Goal: Check status: Check status

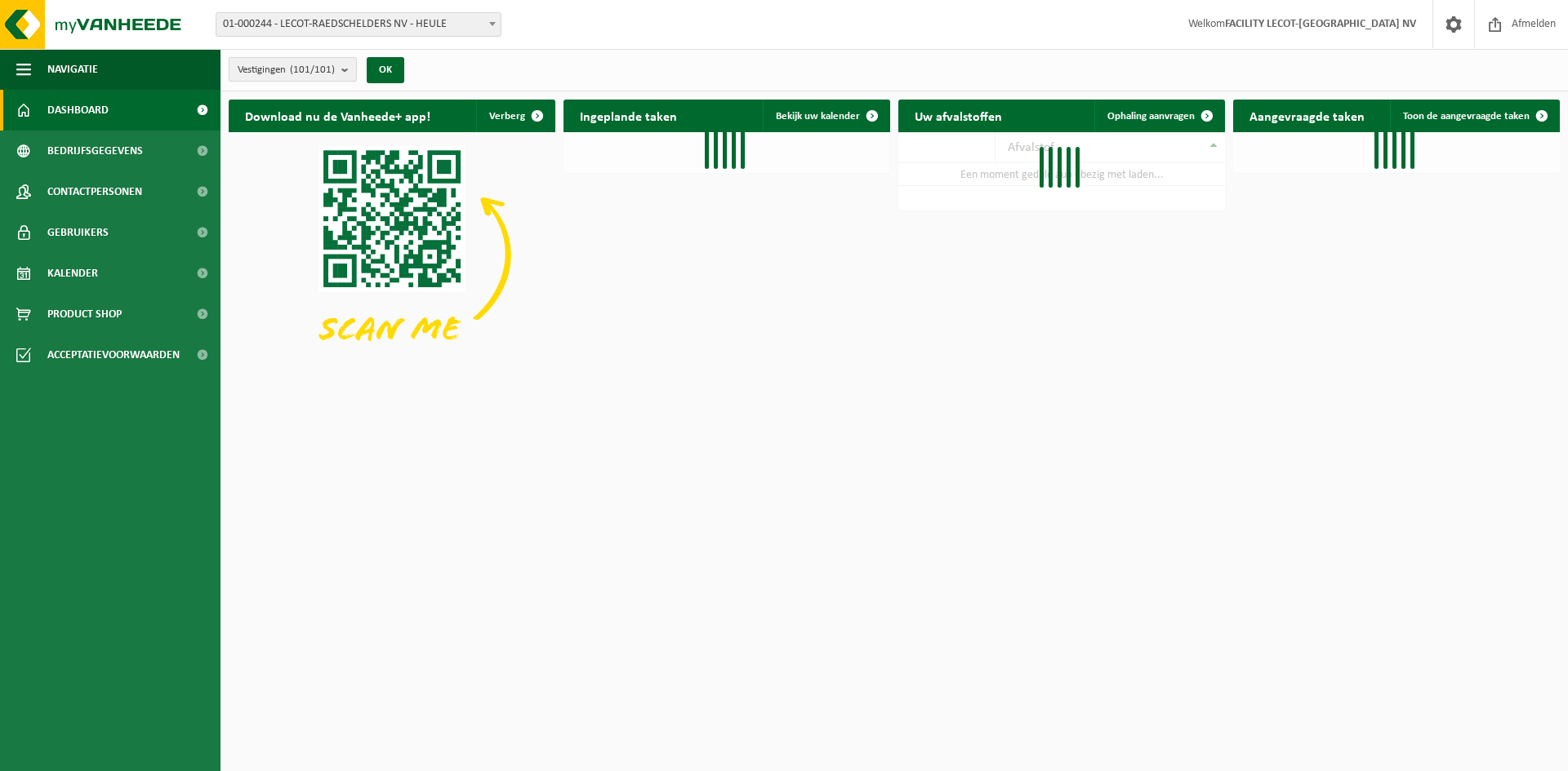
click at [335, 65] on count "(101/101)" at bounding box center [312, 69] width 45 height 11
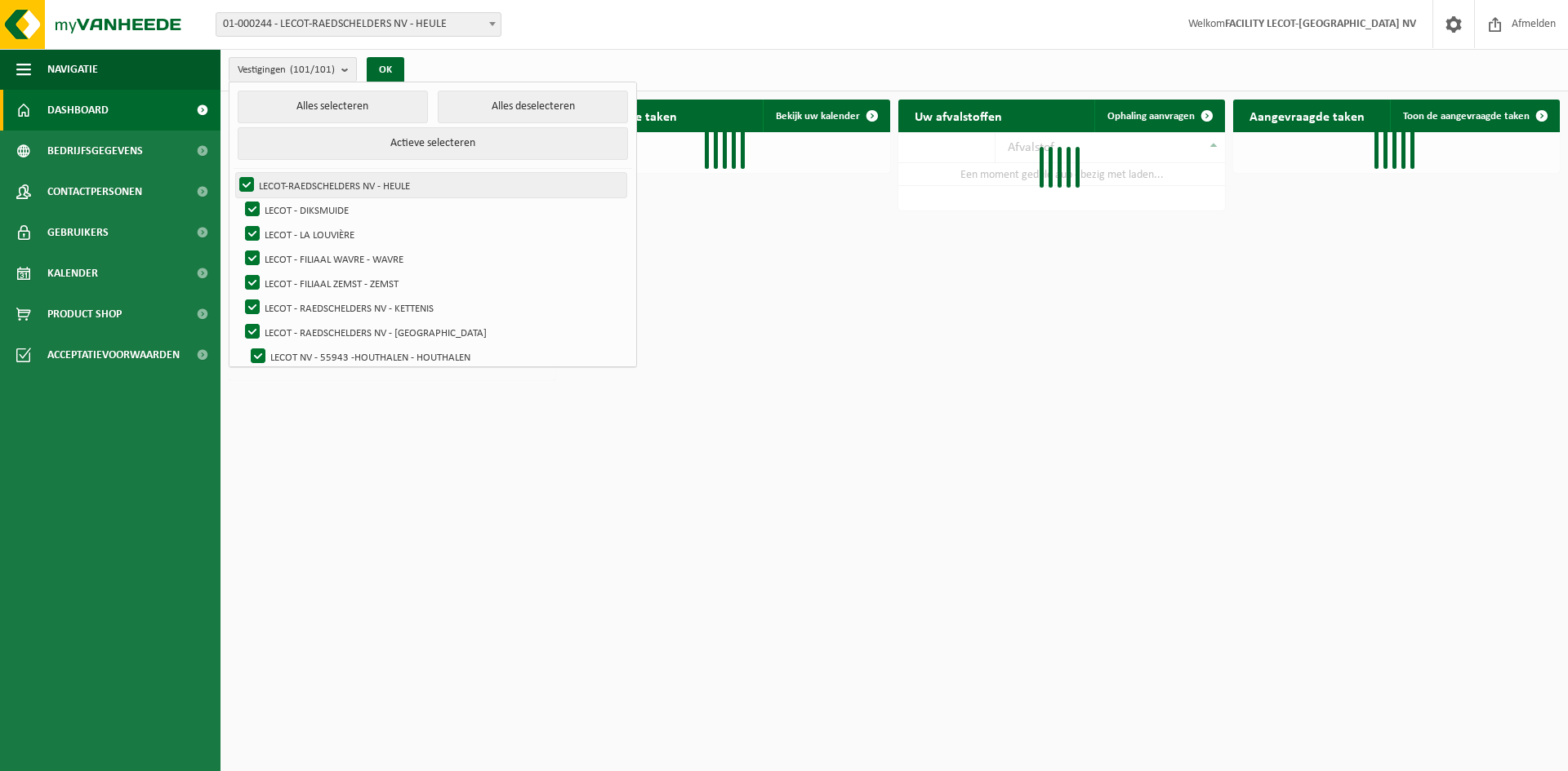
click at [318, 183] on label "LECOT-RAEDSCHELDERS NV - HEULE" at bounding box center [431, 185] width 390 height 24
click at [233, 173] on input "LECOT-RAEDSCHELDERS NV - HEULE" at bounding box center [232, 172] width 1 height 1
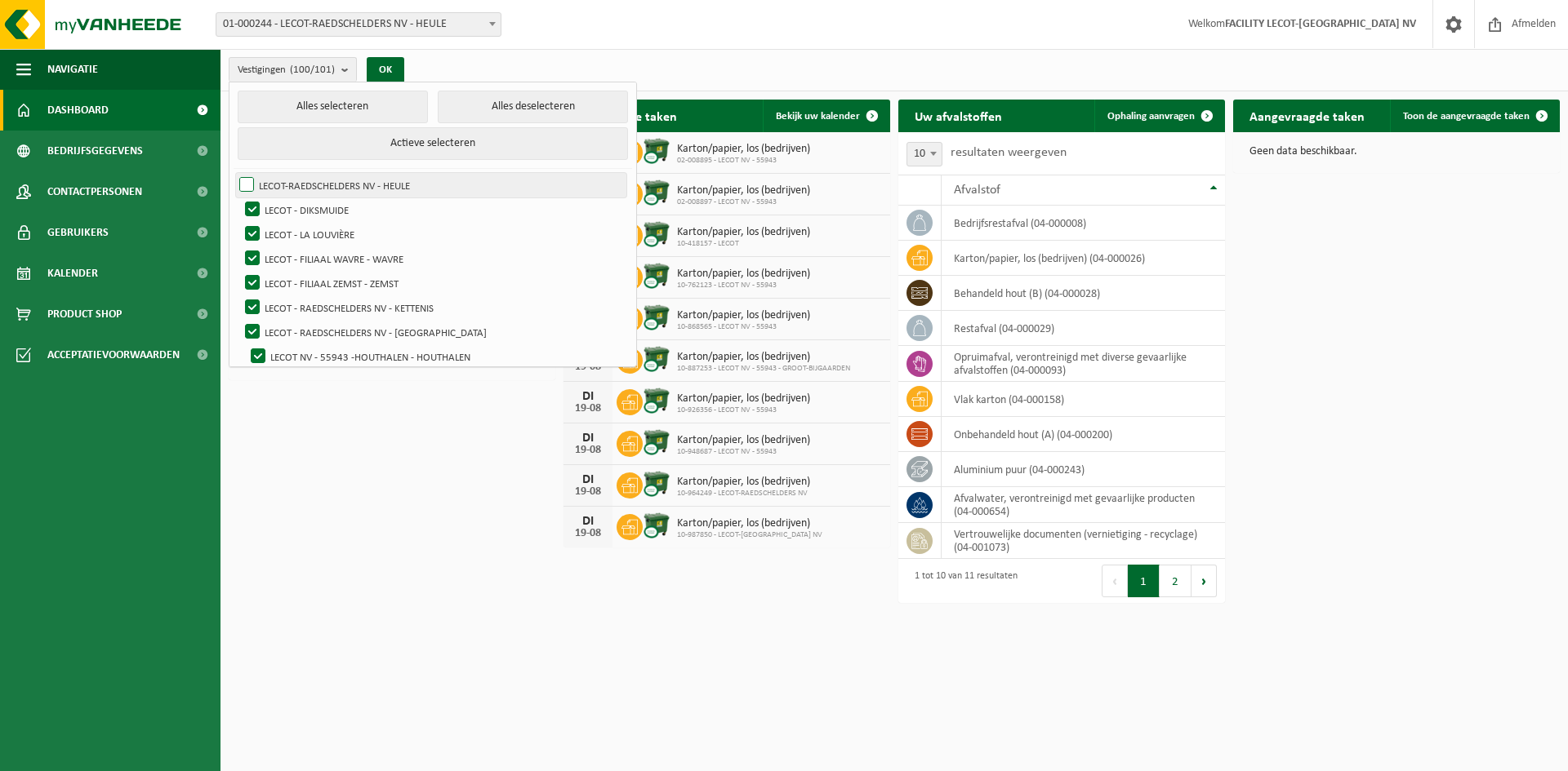
click at [311, 178] on label "LECOT-RAEDSCHELDERS NV - HEULE" at bounding box center [431, 185] width 390 height 24
click at [233, 173] on input "LECOT-RAEDSCHELDERS NV - HEULE" at bounding box center [232, 172] width 1 height 1
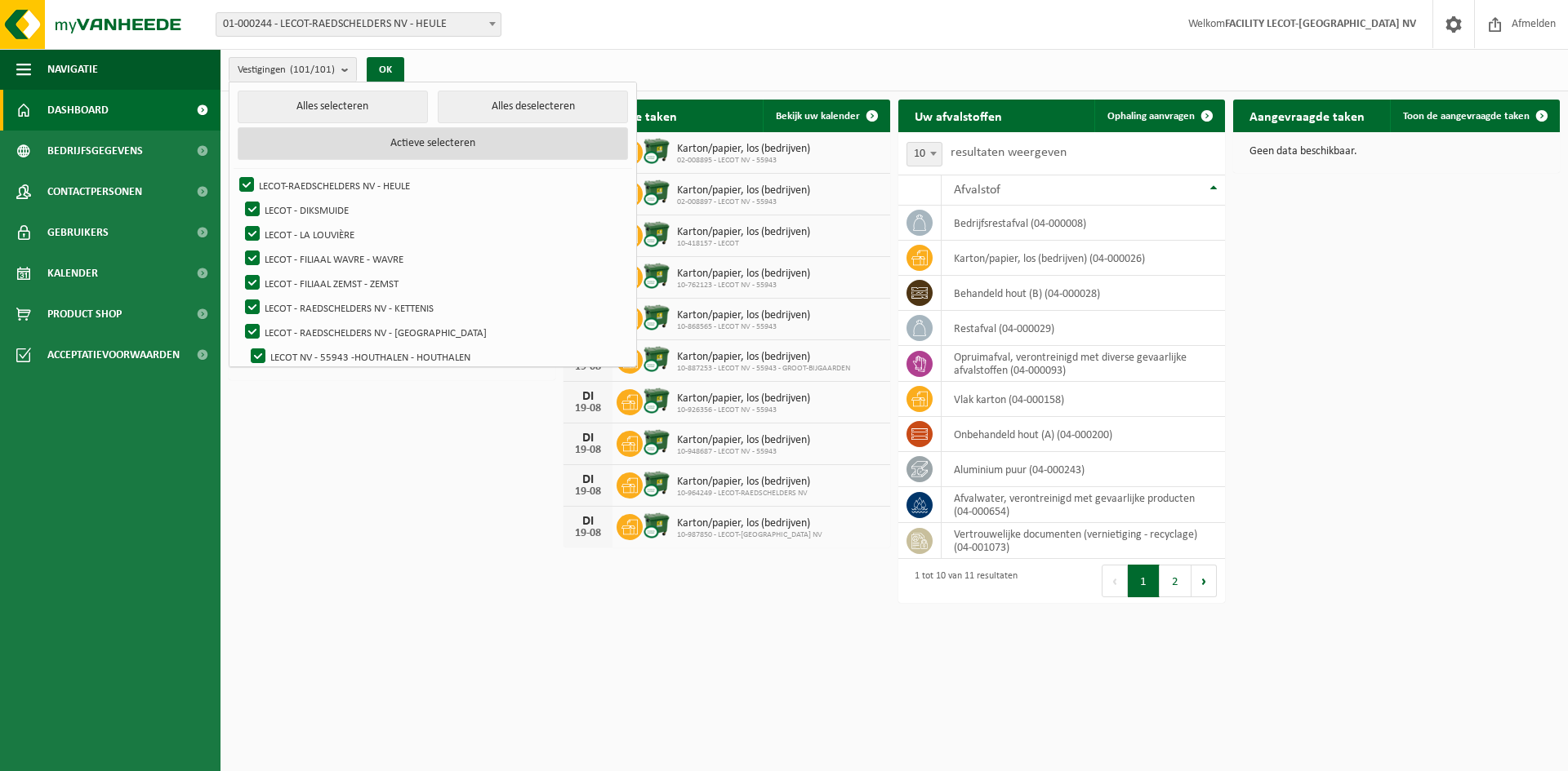
click at [348, 143] on button "Actieve selecteren" at bounding box center [432, 144] width 390 height 33
click at [336, 104] on button "Alles selecteren" at bounding box center [333, 107] width 191 height 33
click at [535, 111] on button "Alles deselecteren" at bounding box center [533, 107] width 191 height 33
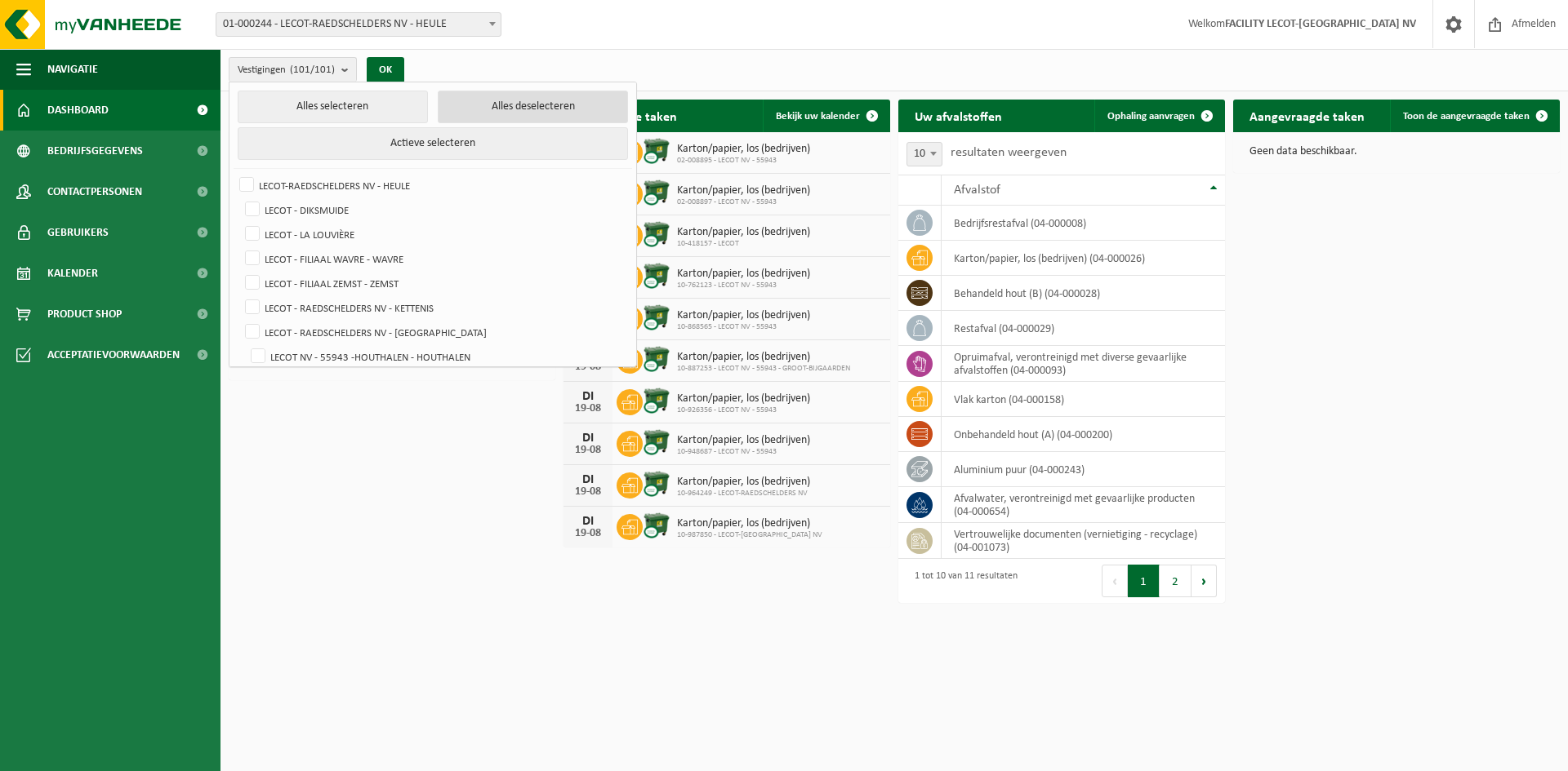
checkbox input "false"
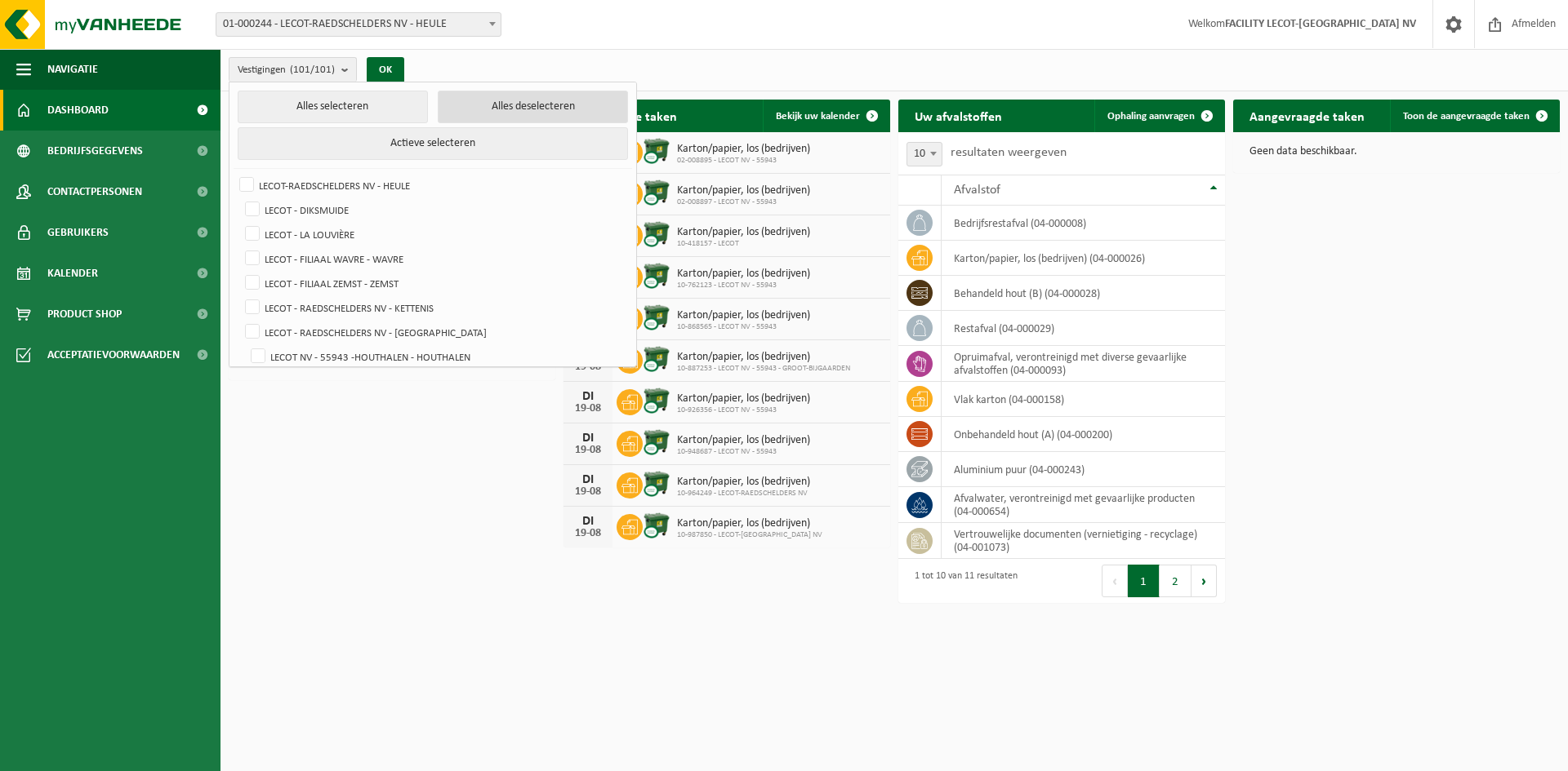
checkbox input "false"
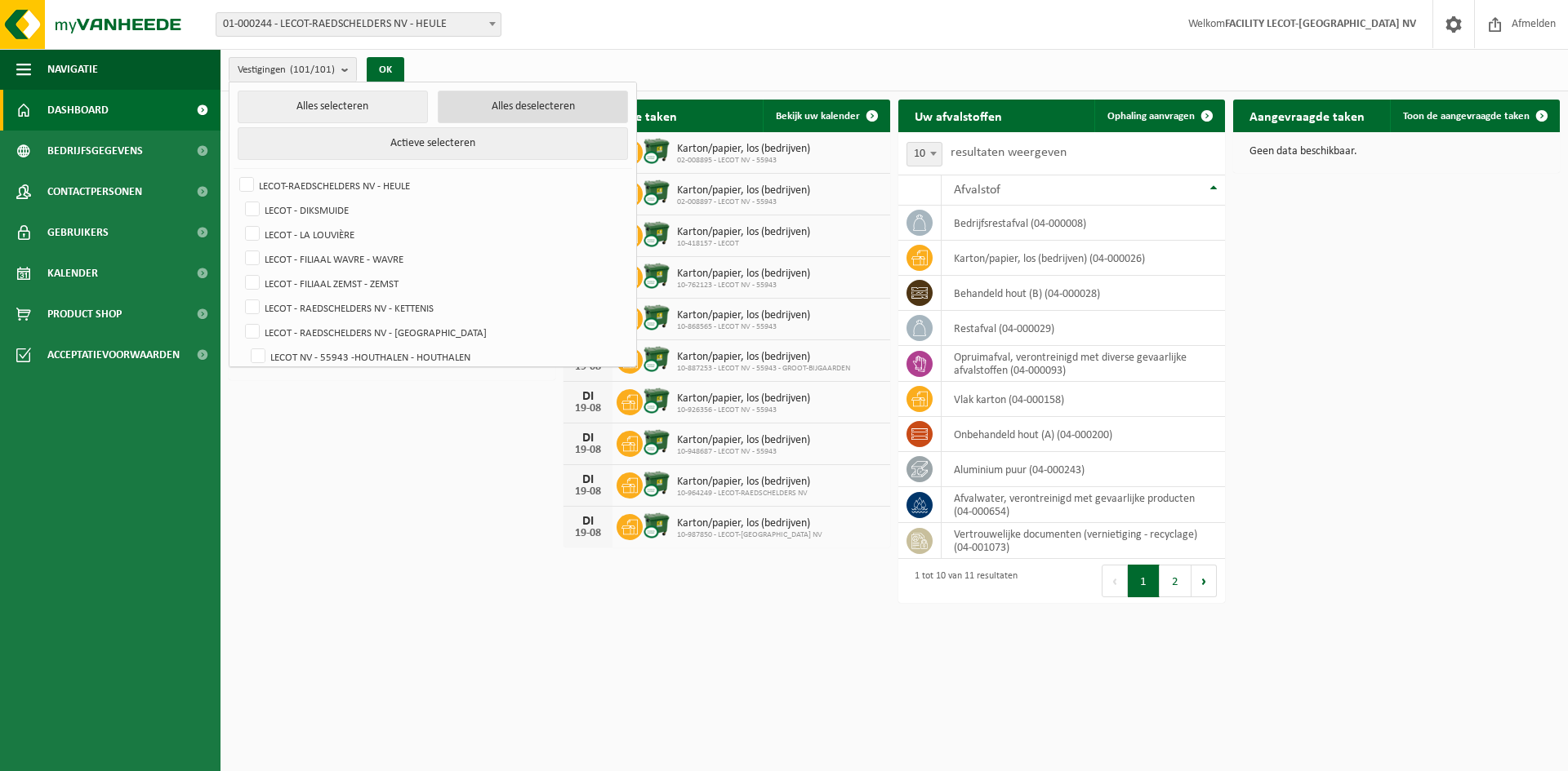
checkbox input "false"
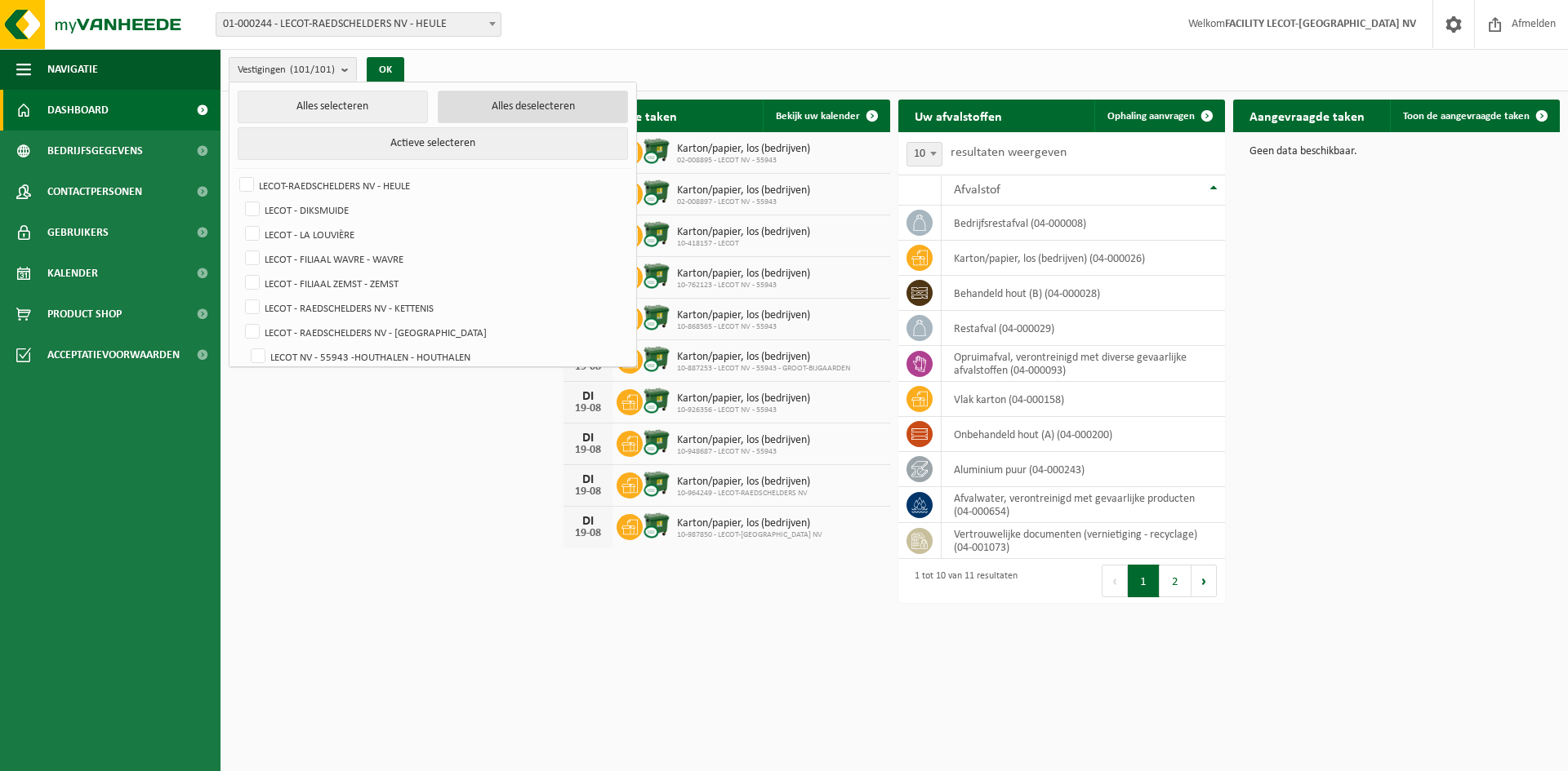
checkbox input "false"
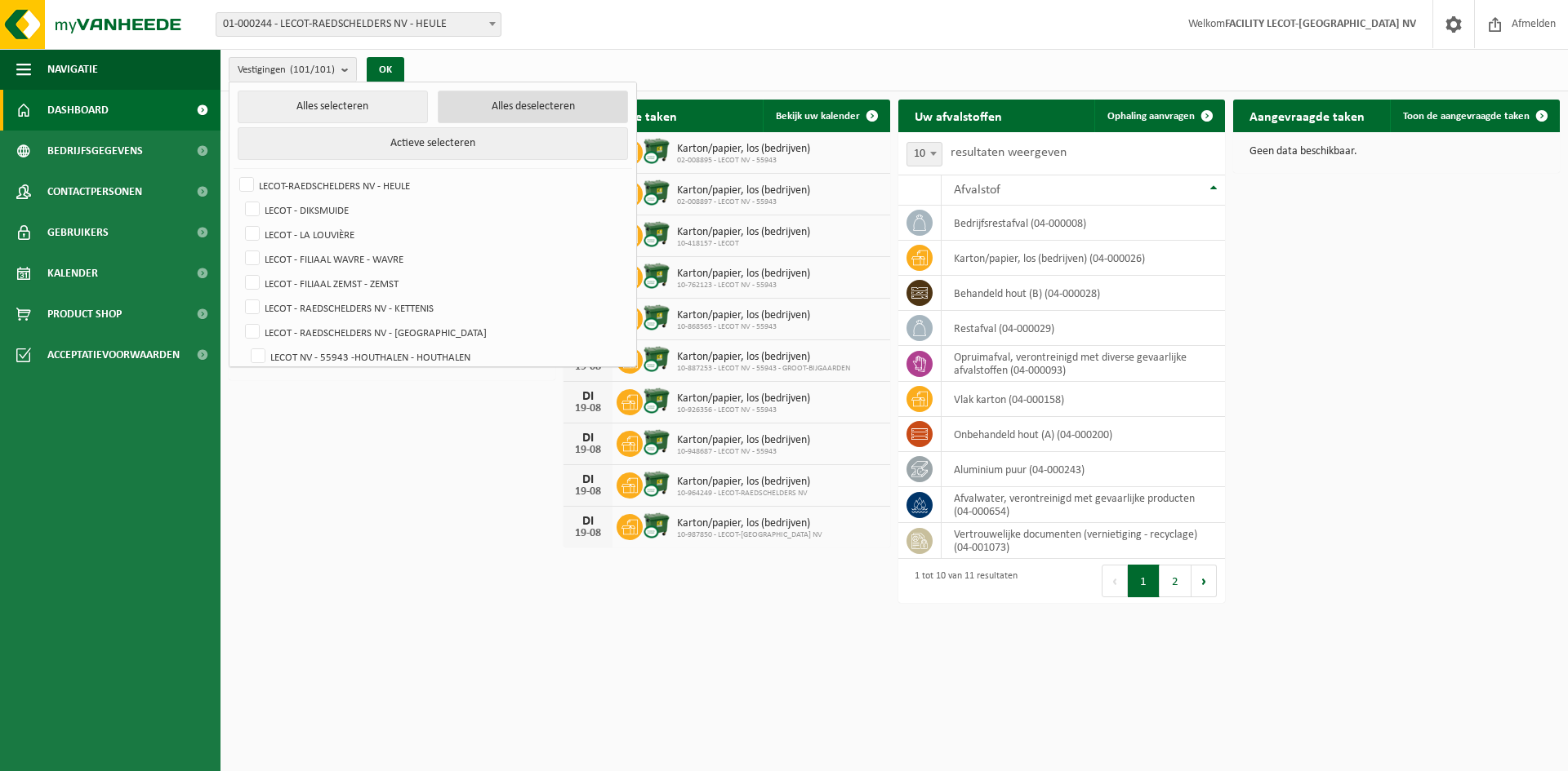
checkbox input "false"
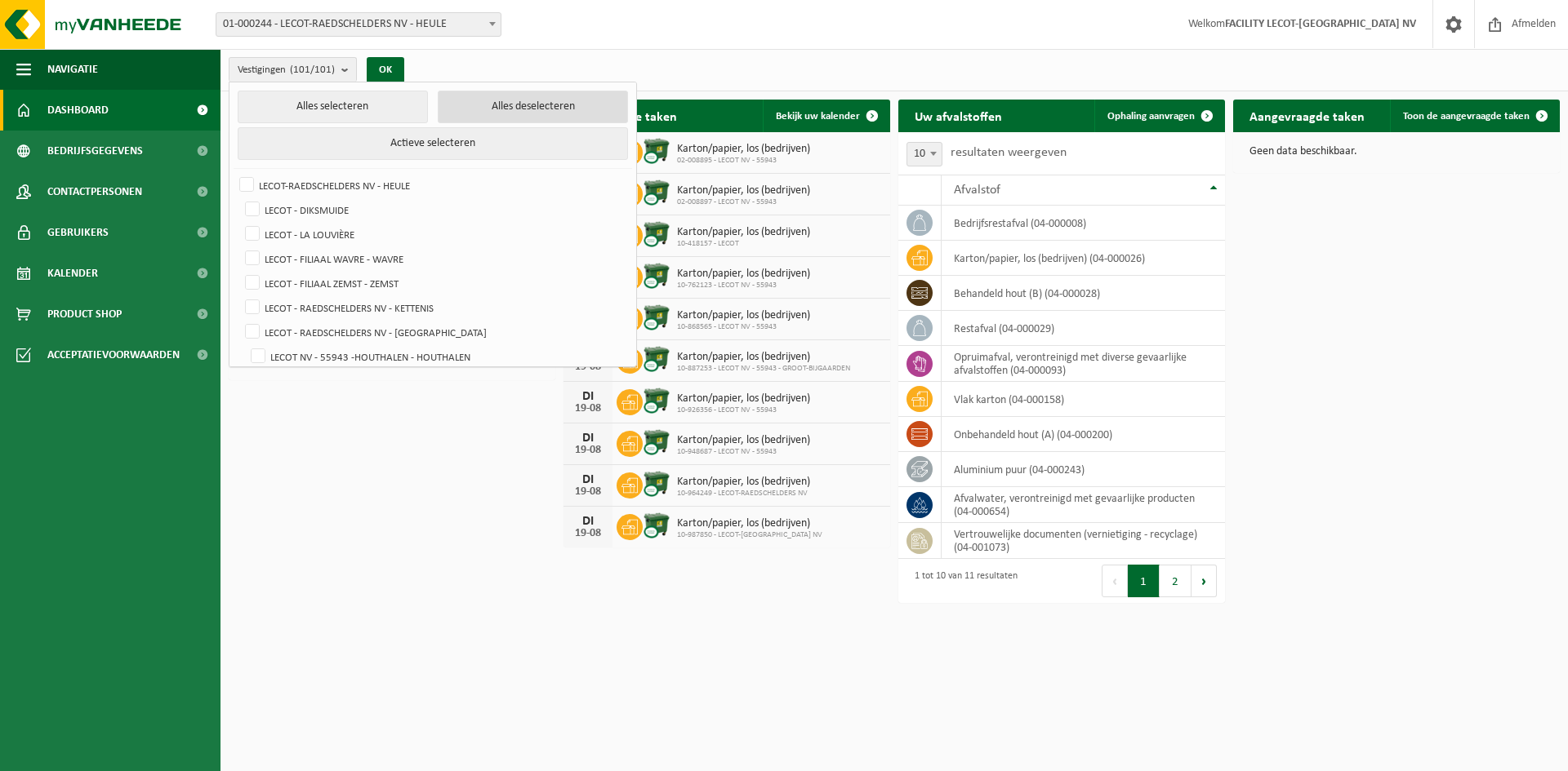
checkbox input "false"
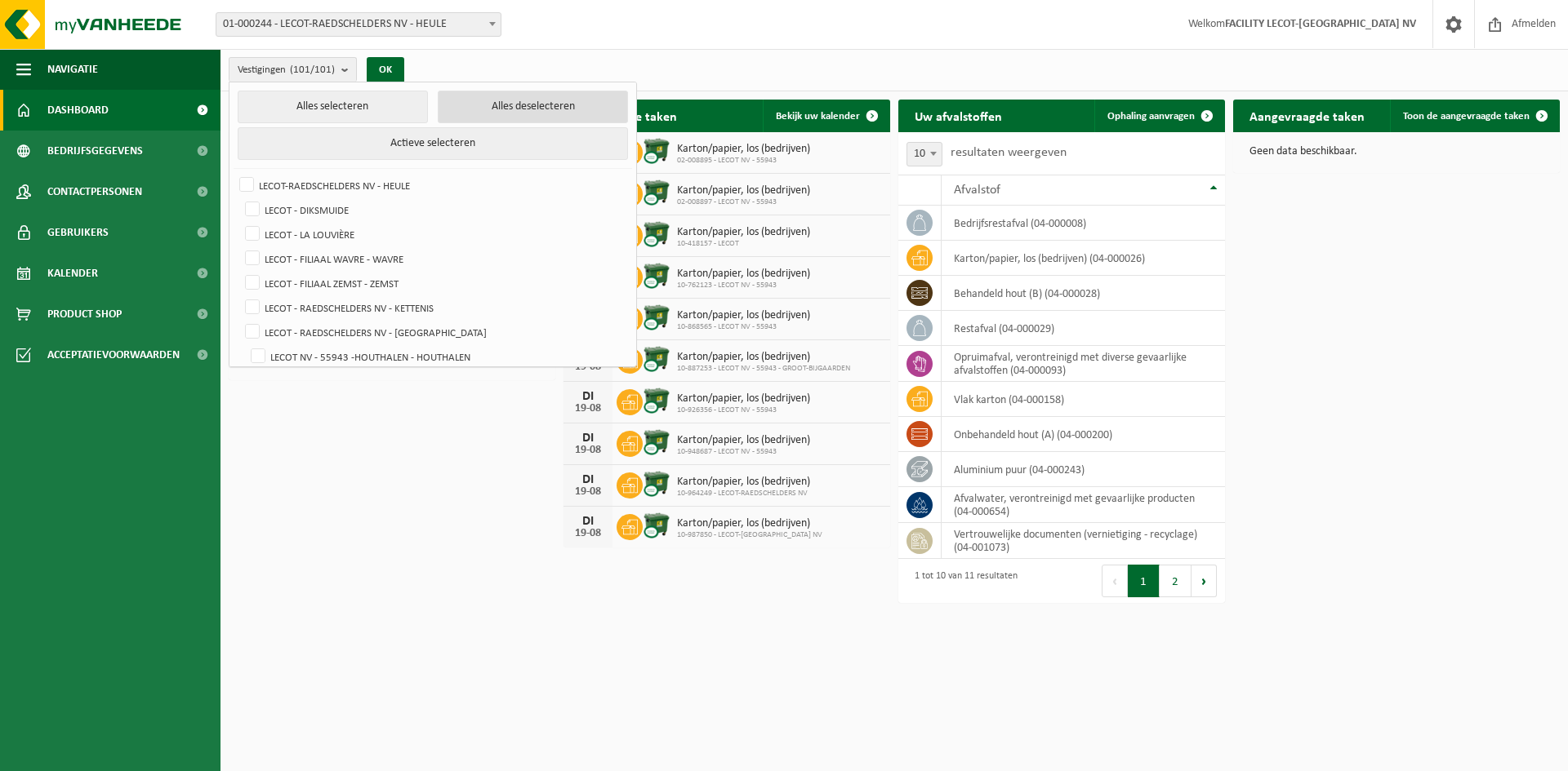
checkbox input "false"
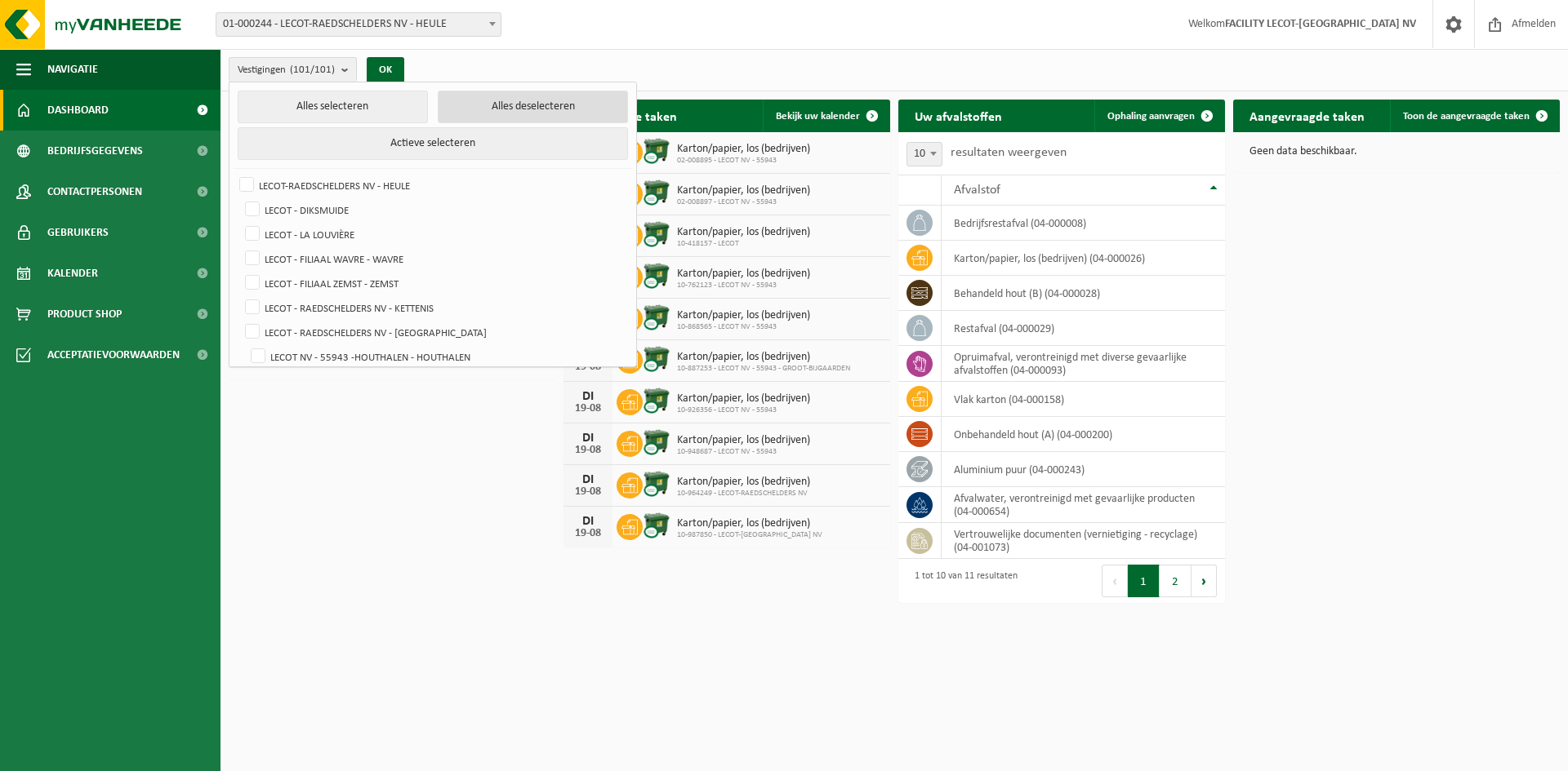
checkbox input "false"
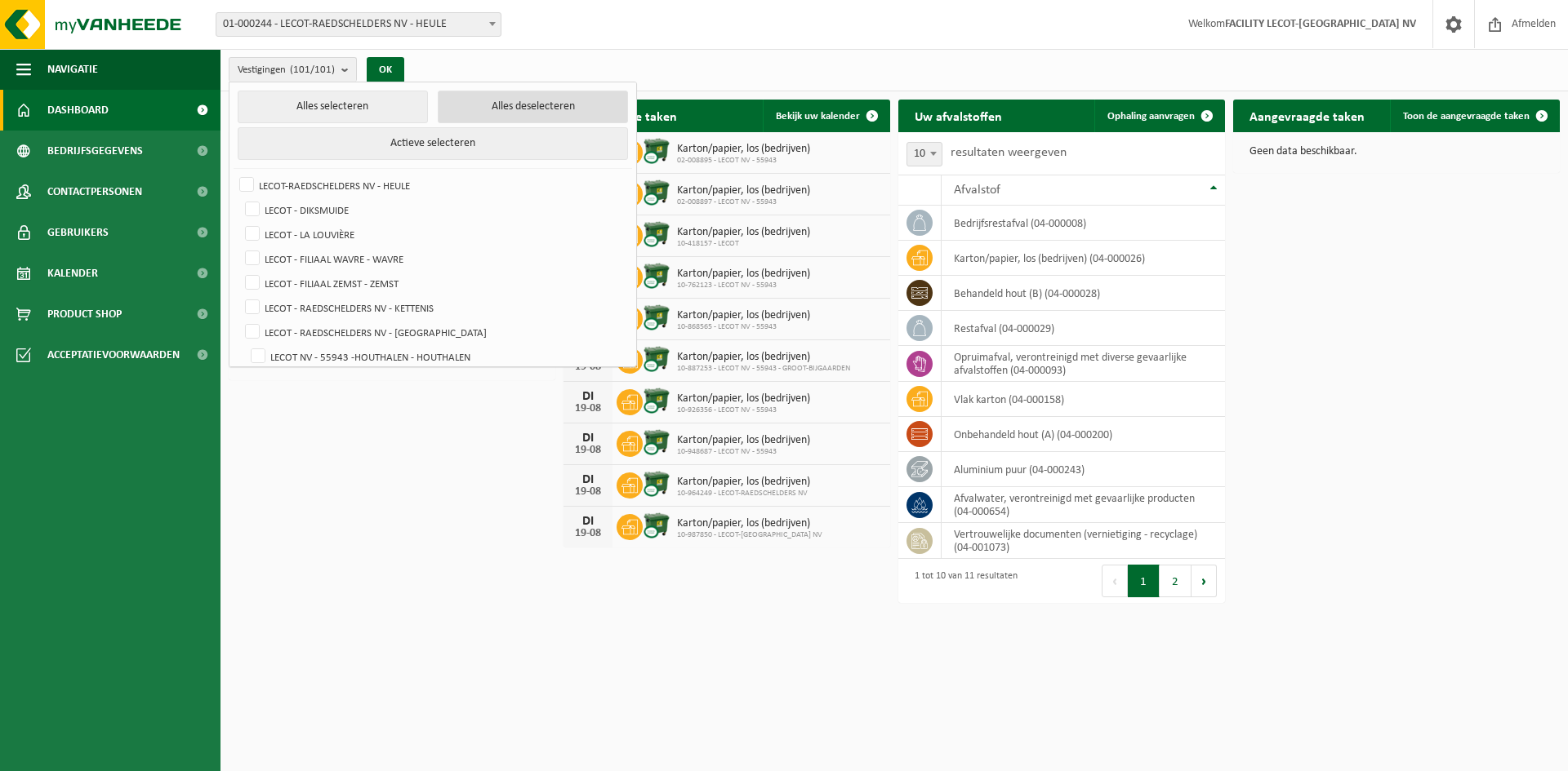
checkbox input "false"
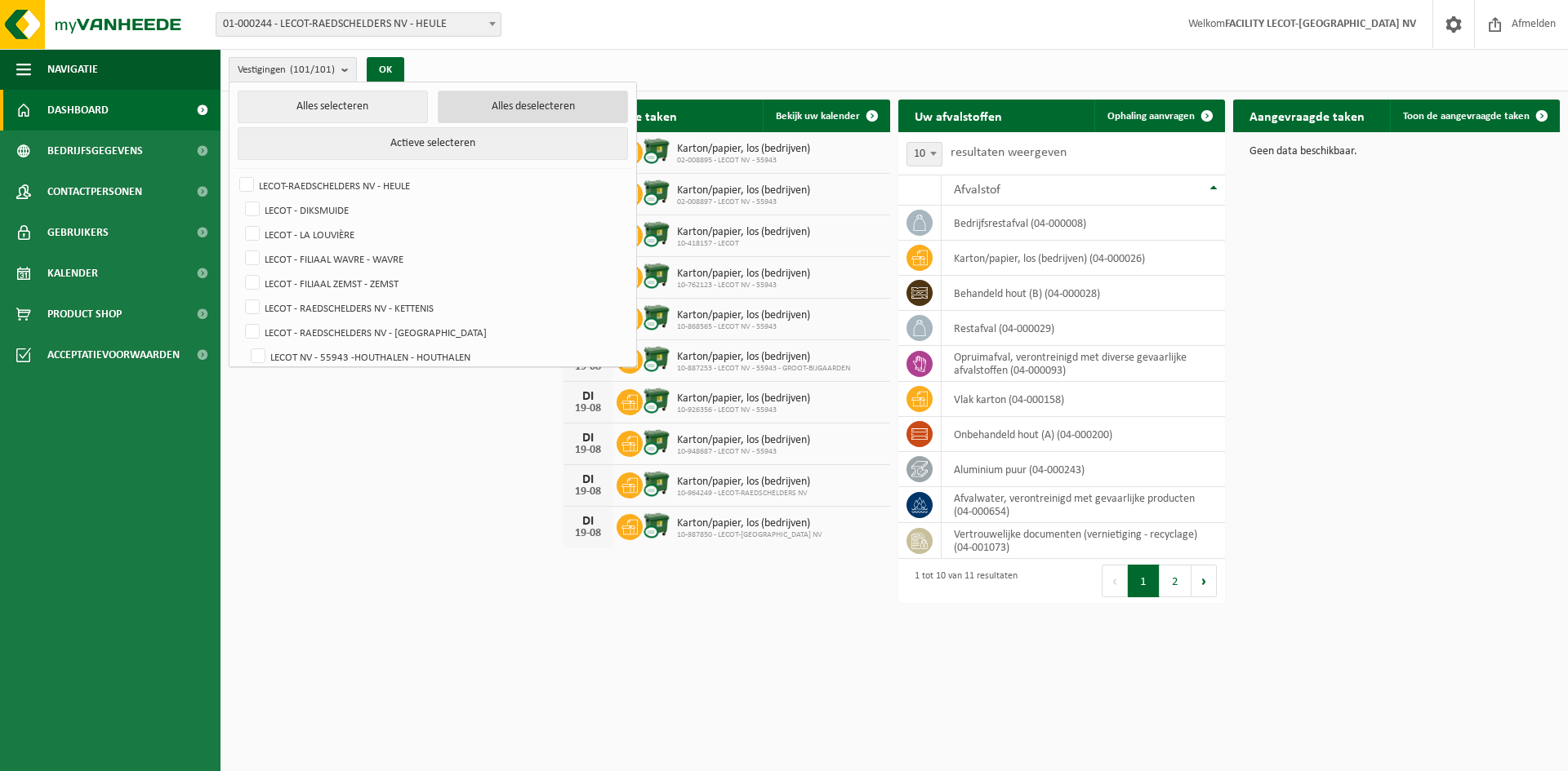
checkbox input "false"
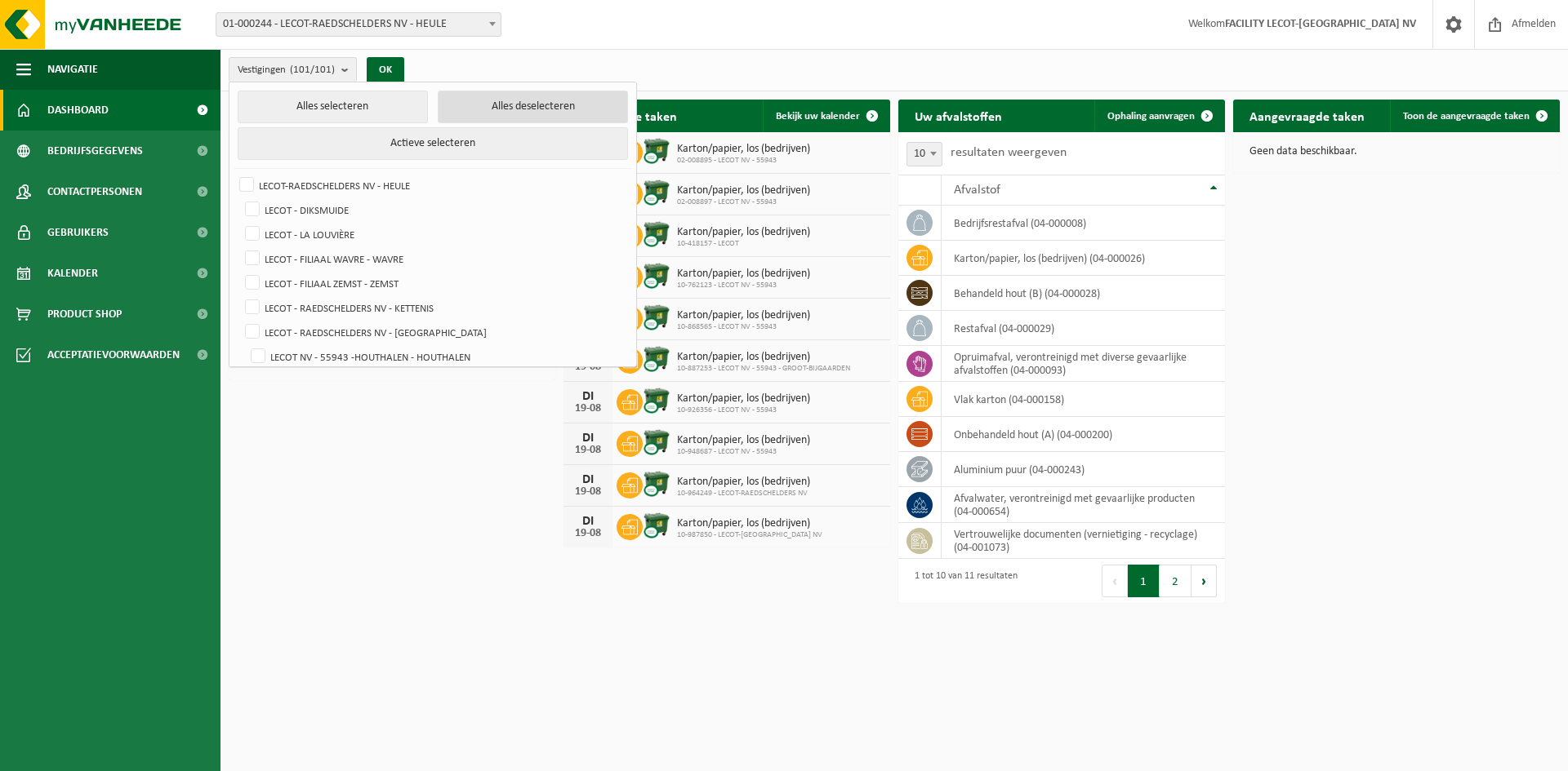
checkbox input "false"
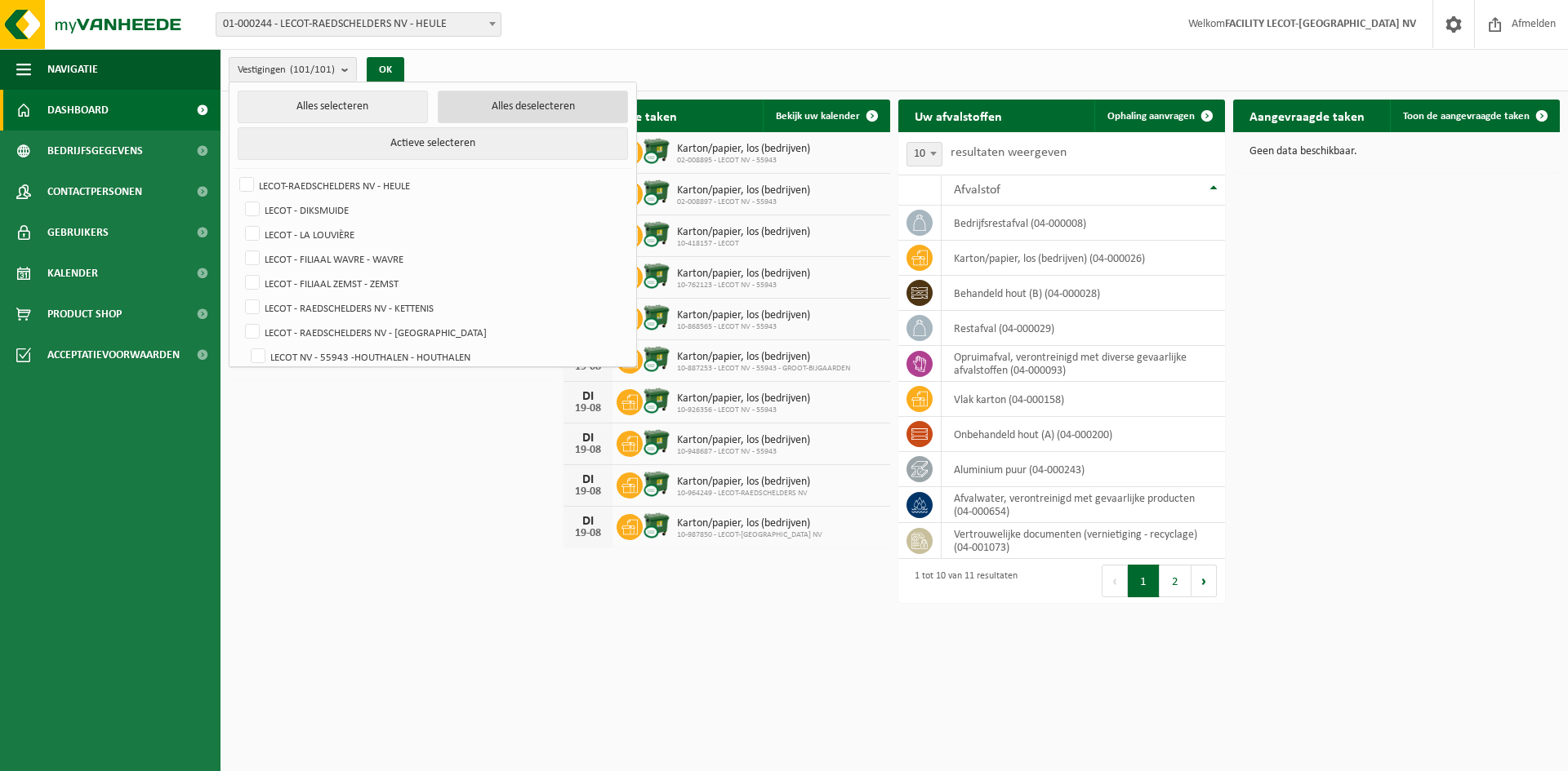
checkbox input "false"
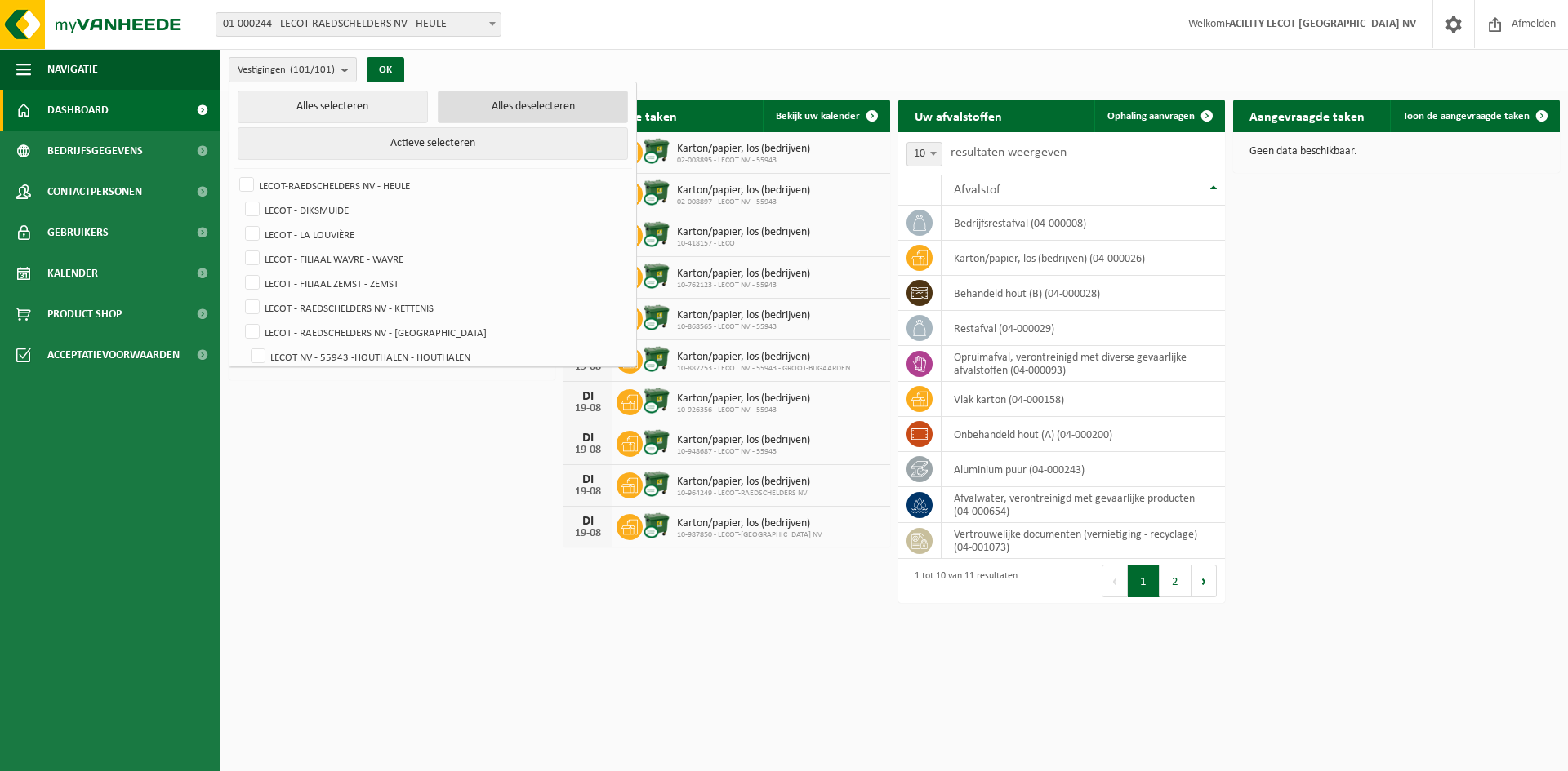
checkbox input "false"
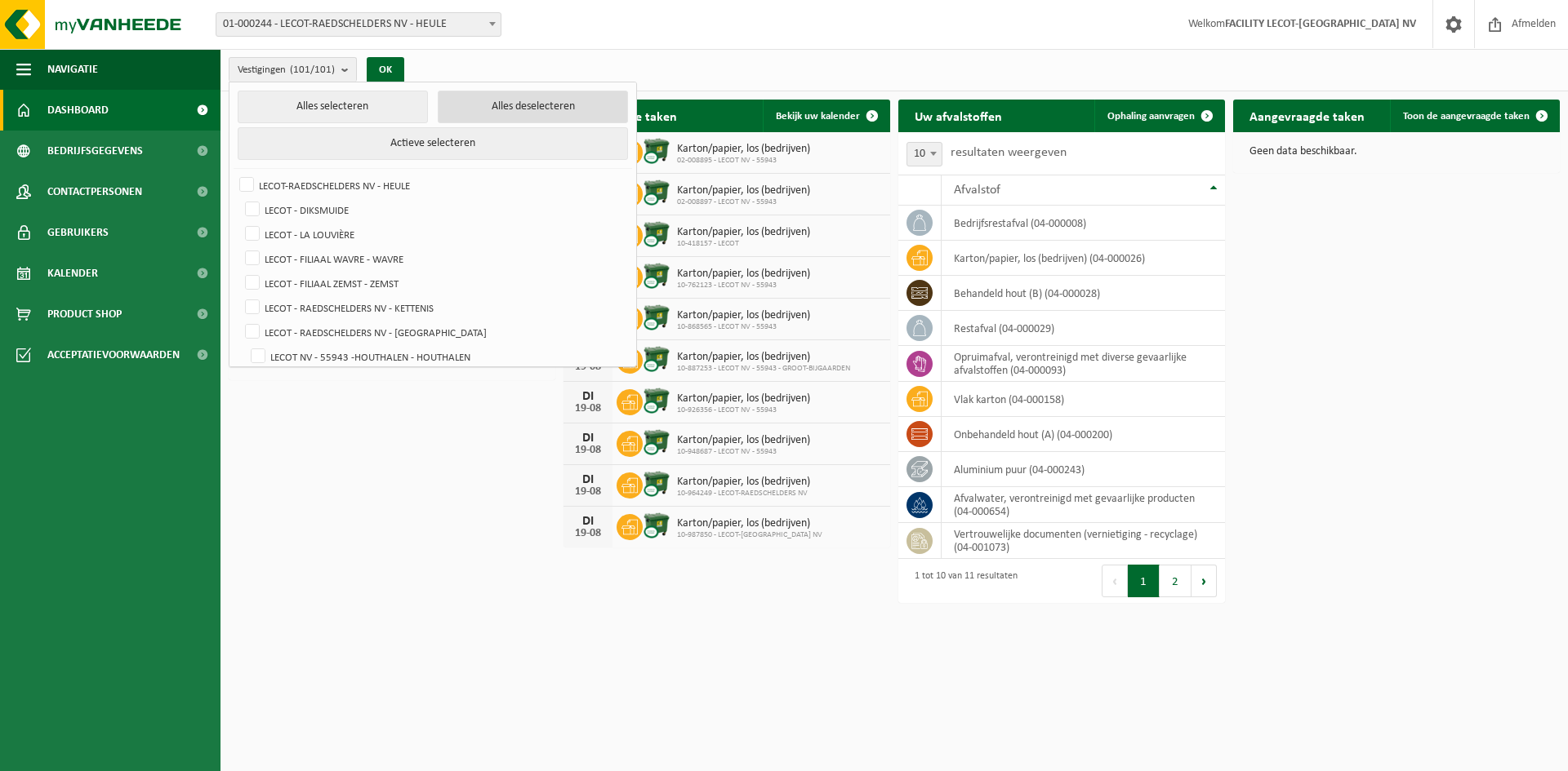
checkbox input "false"
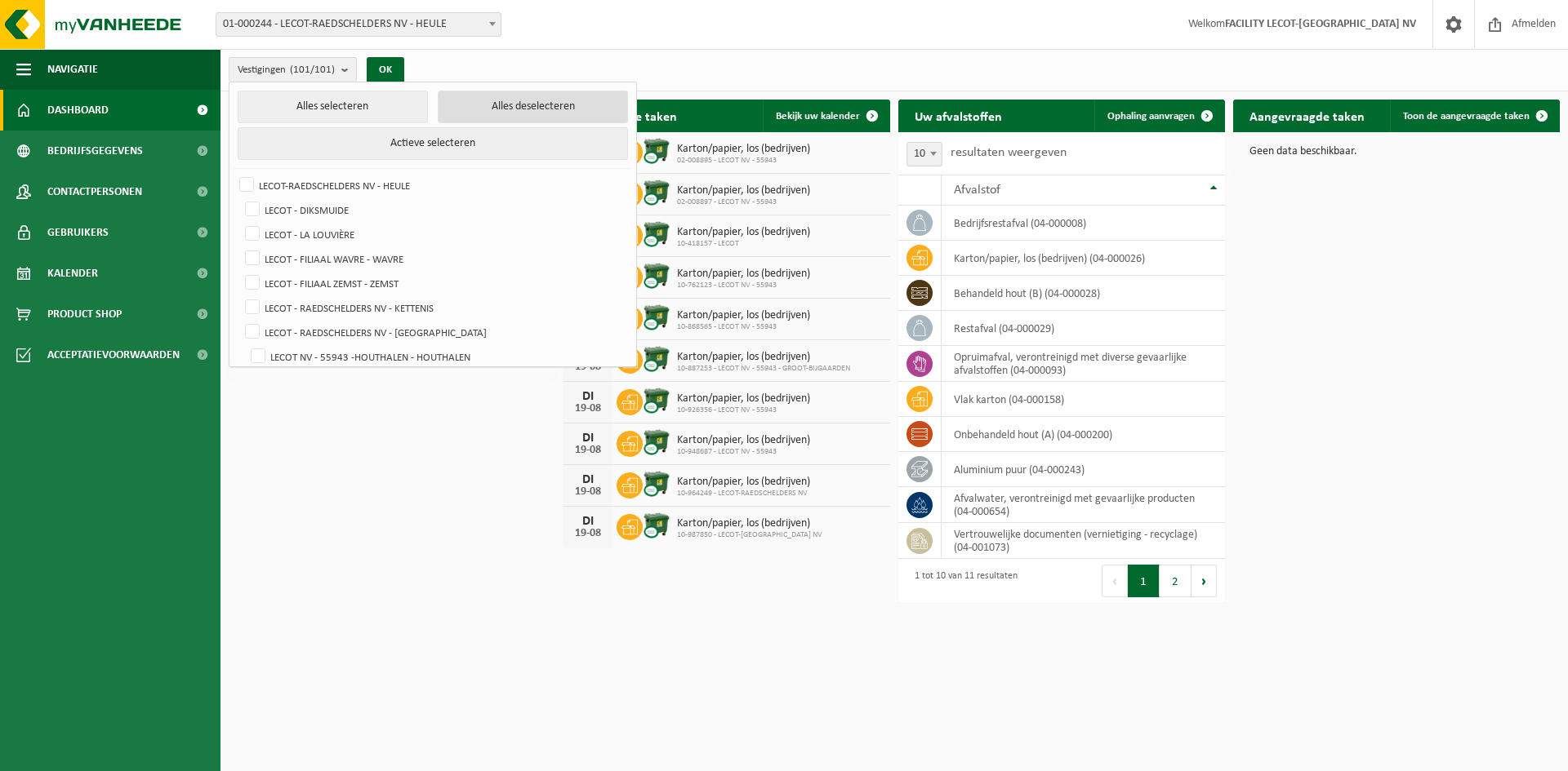
checkbox input "false"
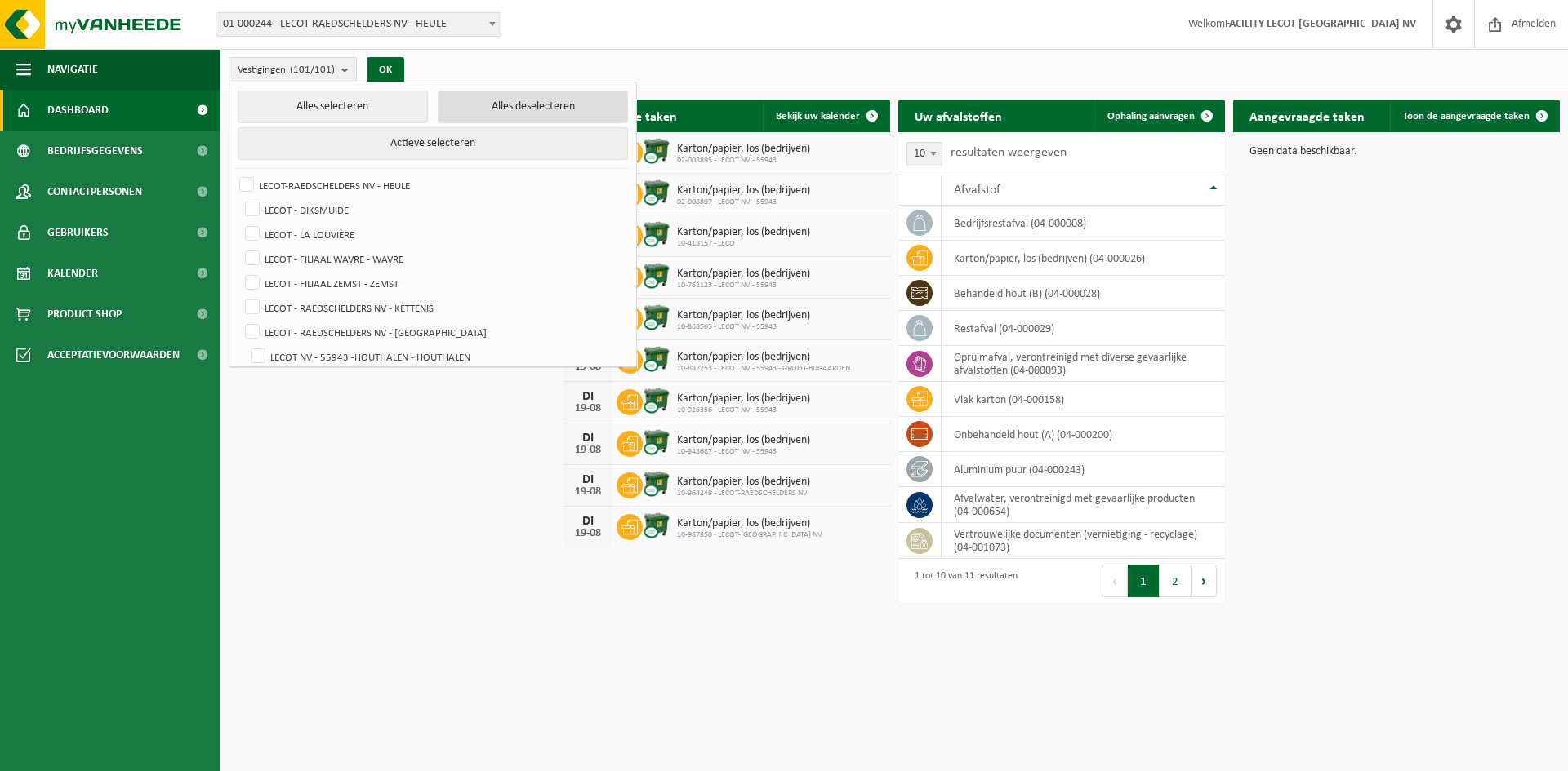
checkbox input "false"
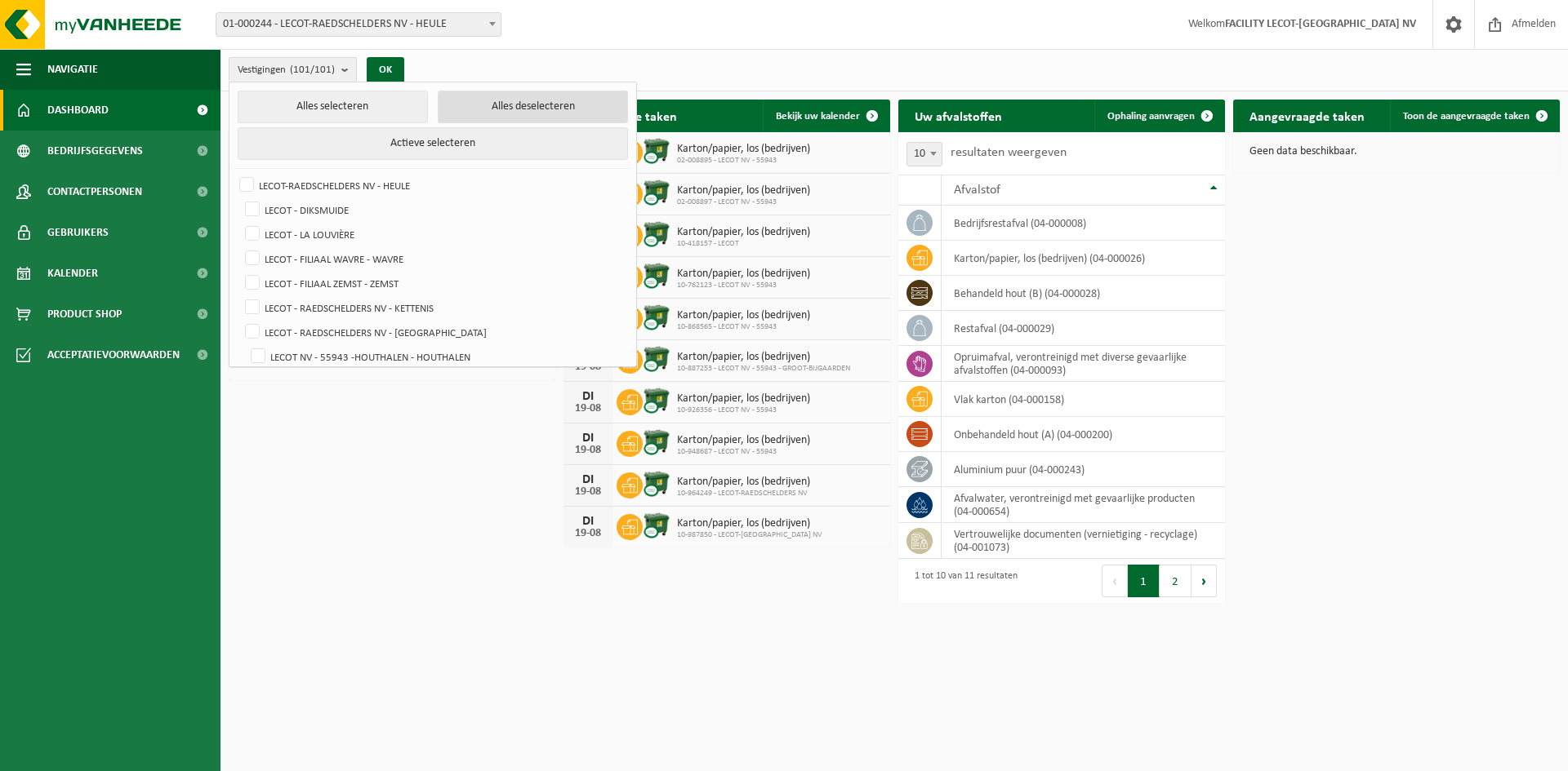
checkbox input "false"
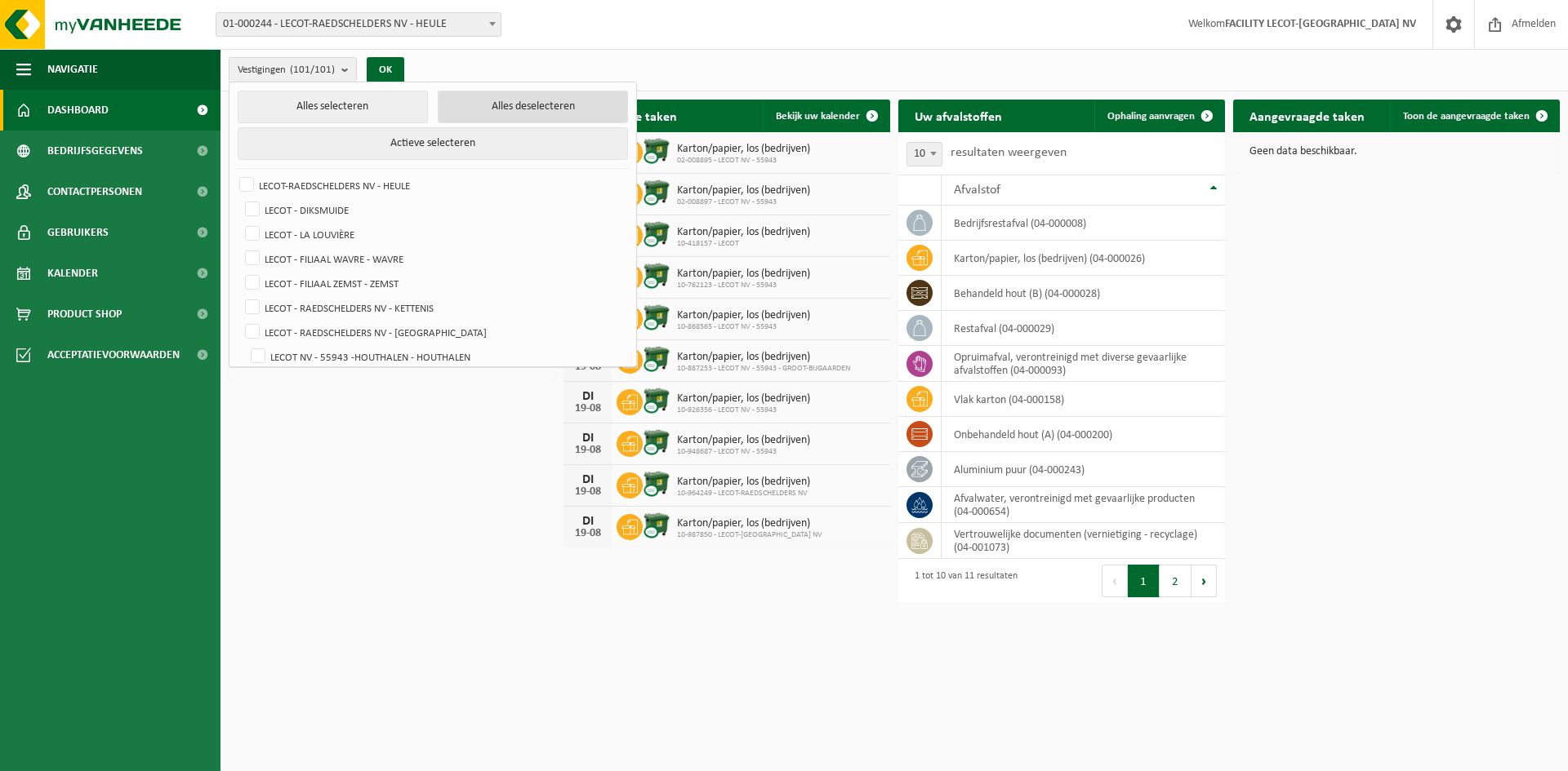
checkbox input "false"
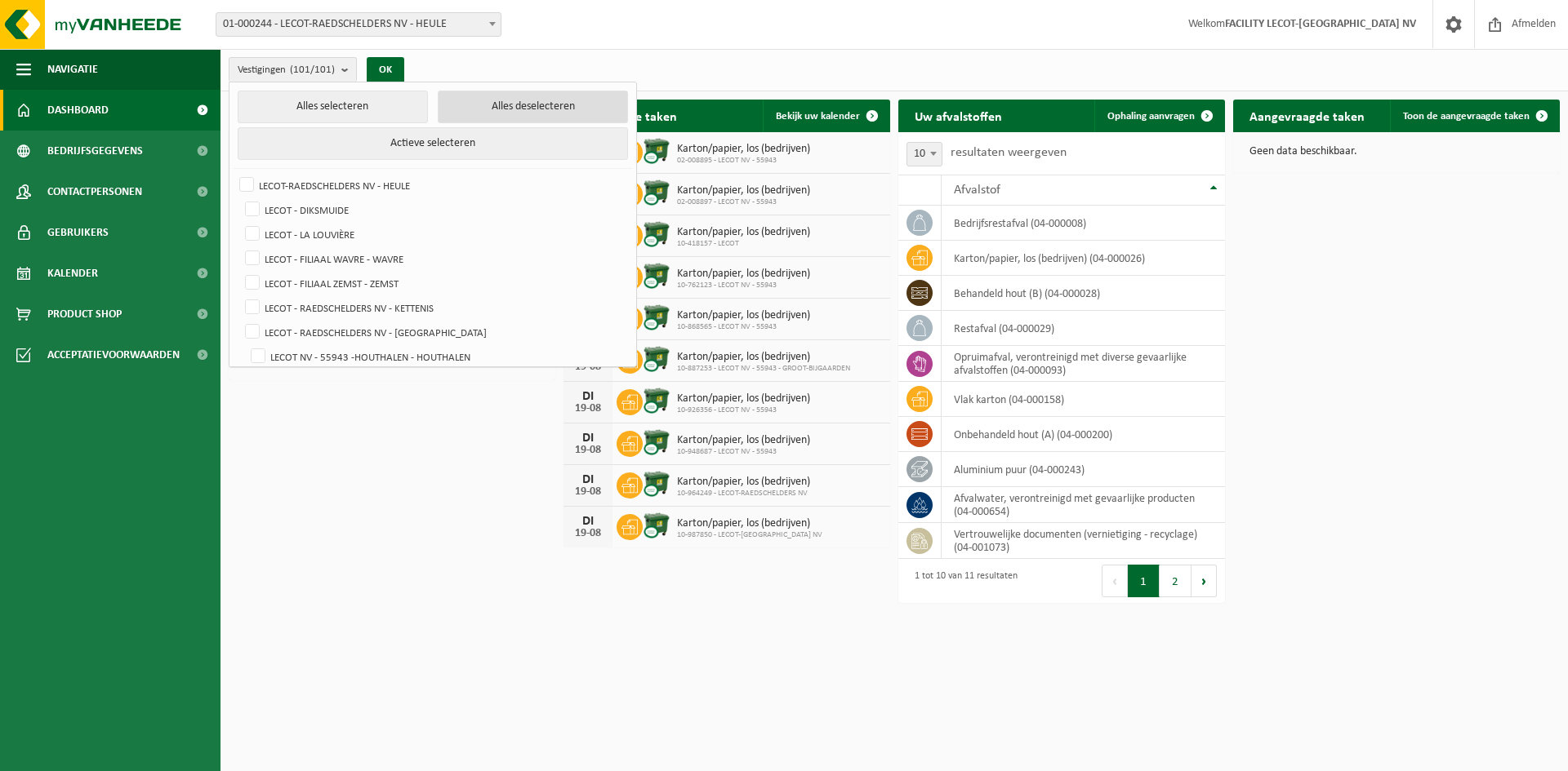
checkbox input "false"
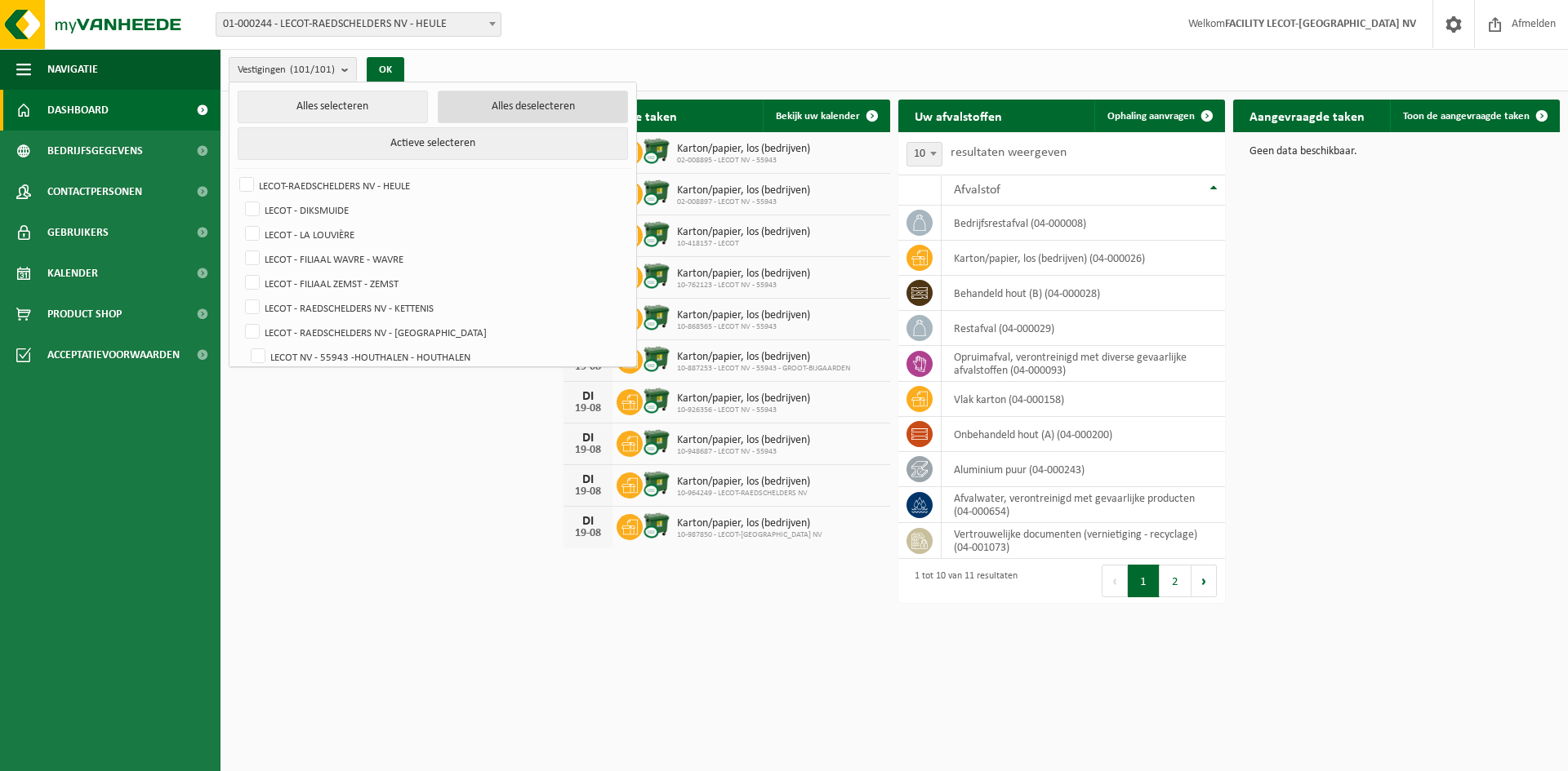
checkbox input "false"
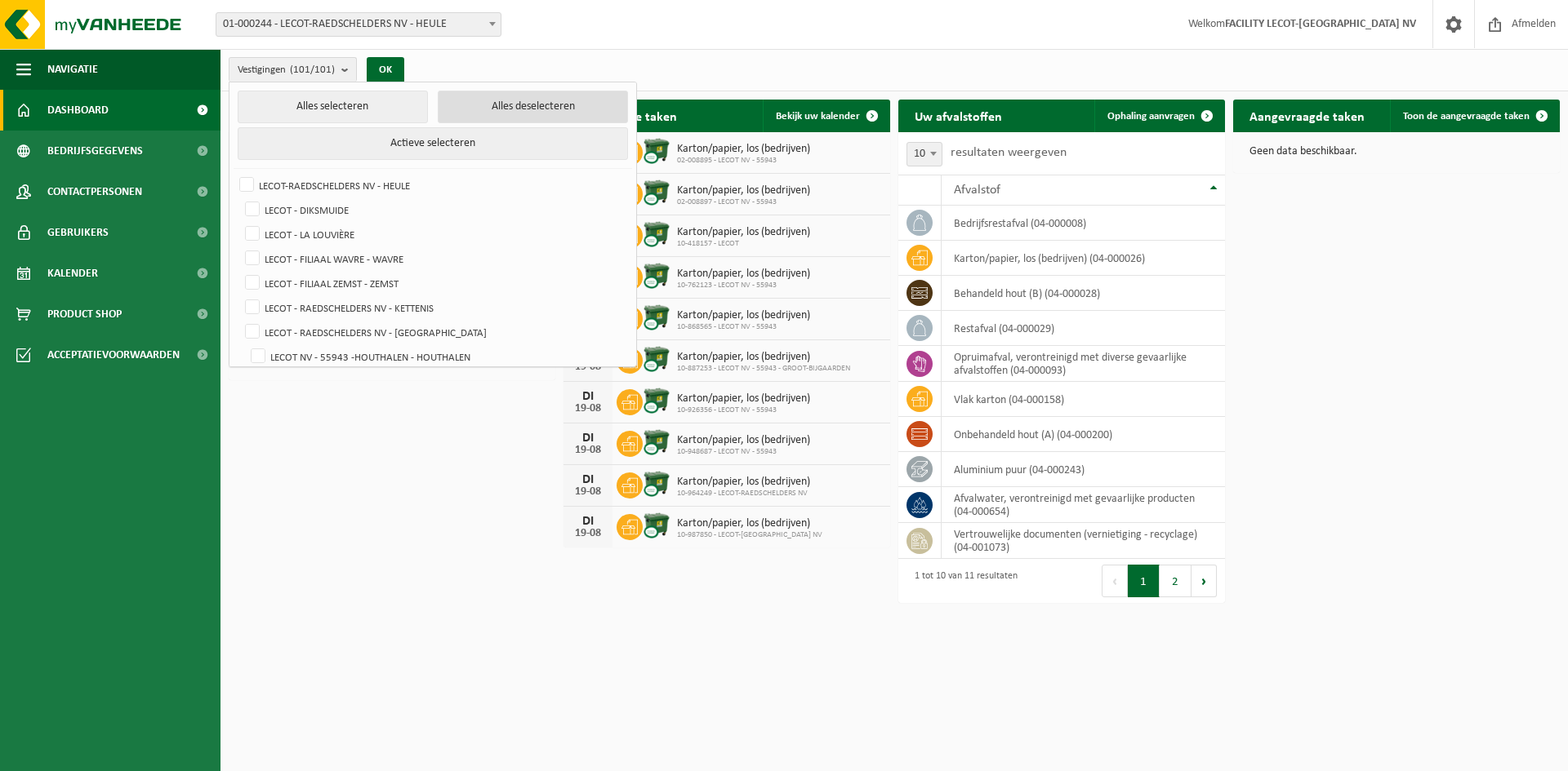
checkbox input "false"
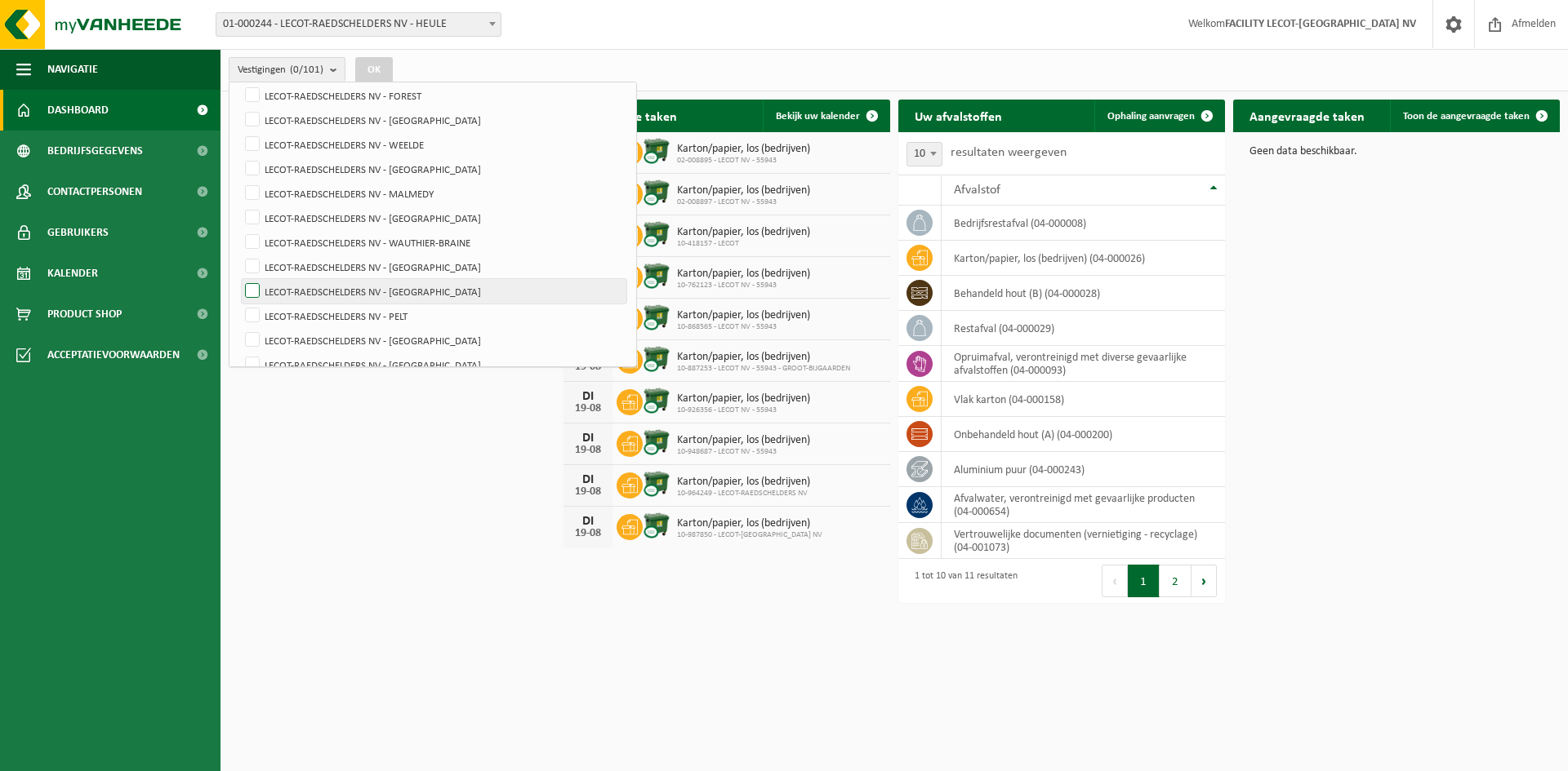
scroll to position [2204, 0]
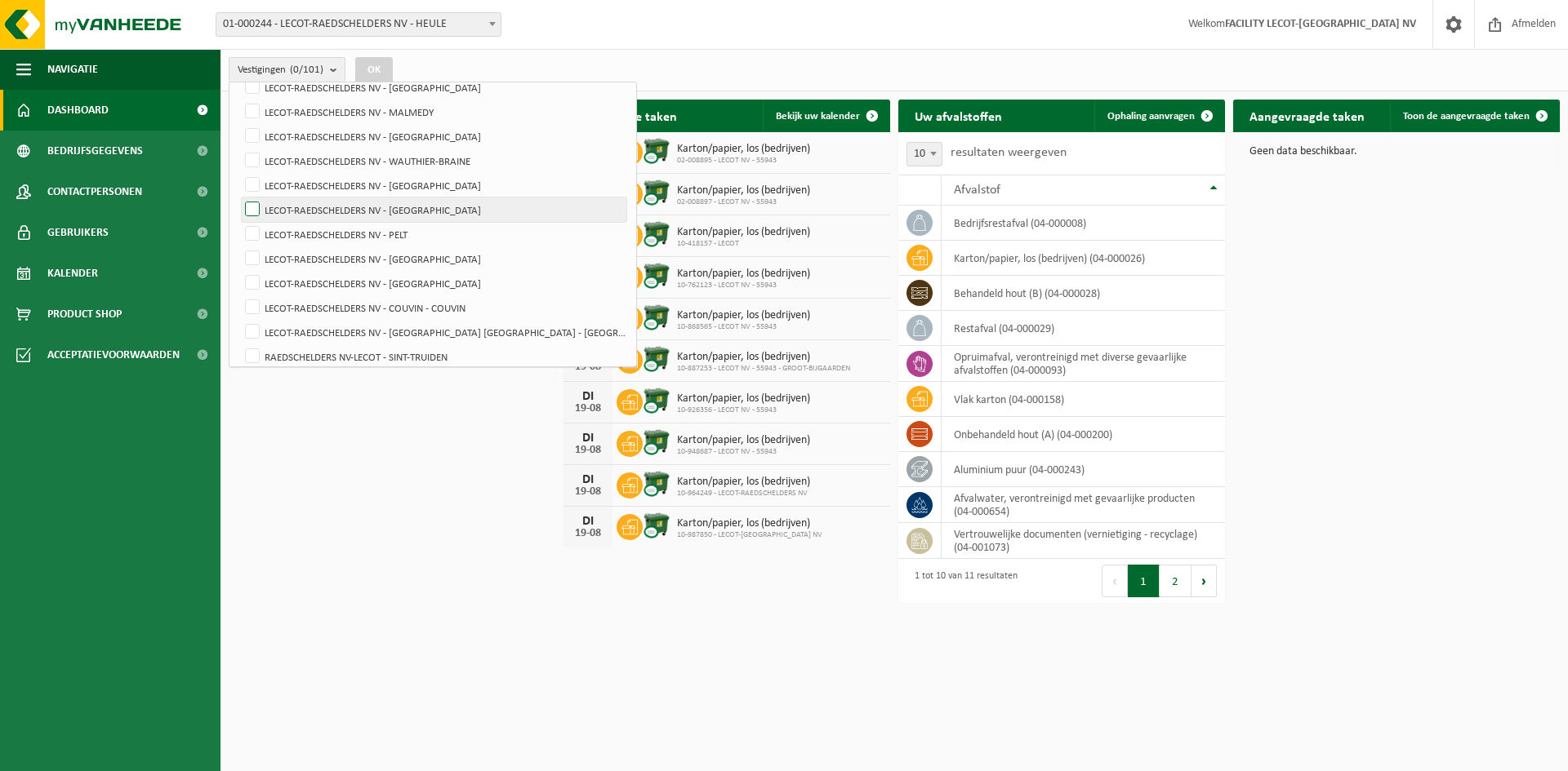
click at [448, 205] on label "LECOT-RAEDSCHELDERS NV - [GEOGRAPHIC_DATA]" at bounding box center [434, 209] width 384 height 24
click at [239, 197] on input "LECOT-RAEDSCHELDERS NV - [GEOGRAPHIC_DATA]" at bounding box center [238, 196] width 1 height 1
checkbox input "true"
click at [387, 60] on button "OK" at bounding box center [374, 70] width 38 height 26
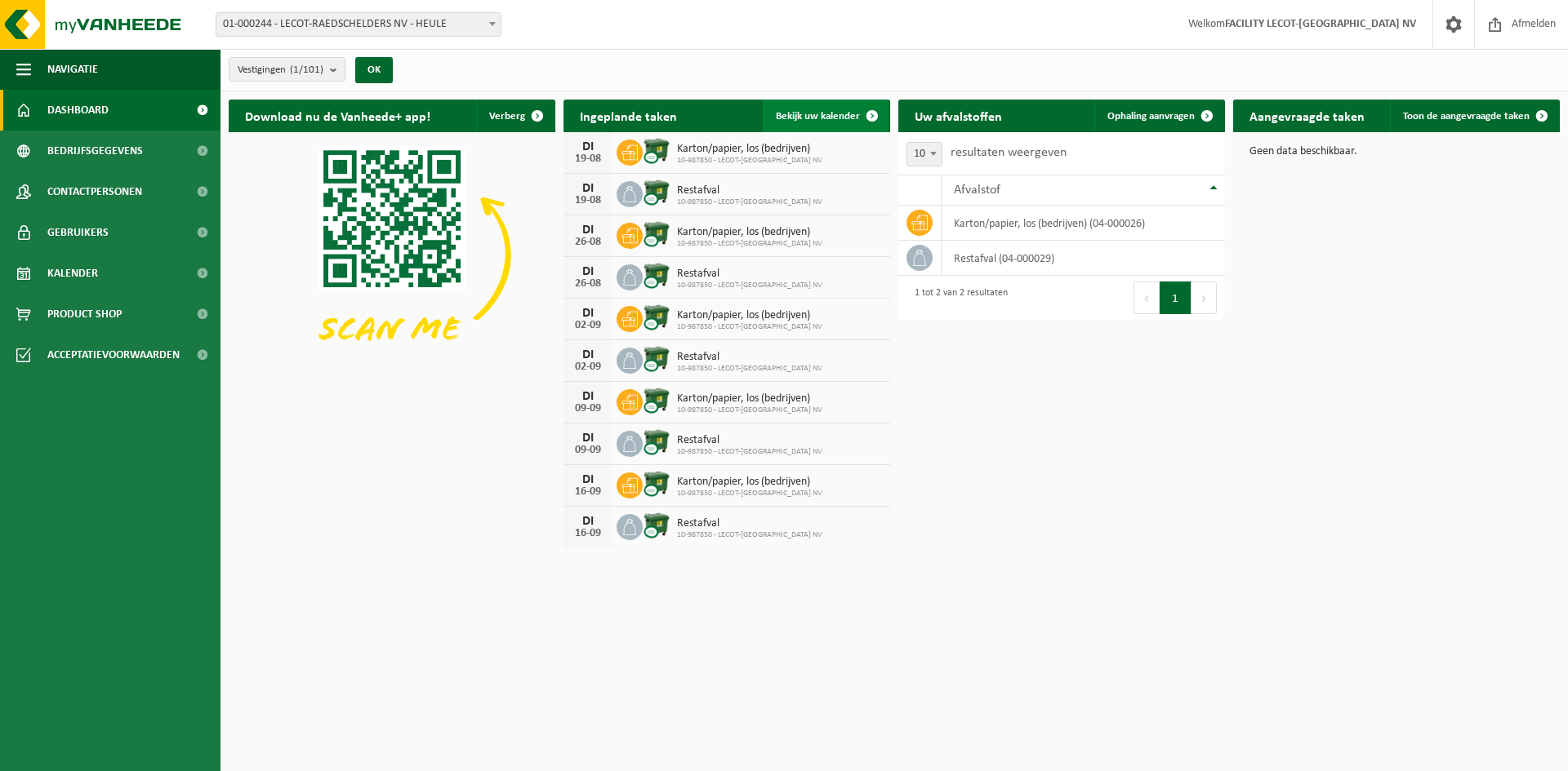
click at [844, 115] on span "Bekijk uw kalender" at bounding box center [818, 116] width 84 height 11
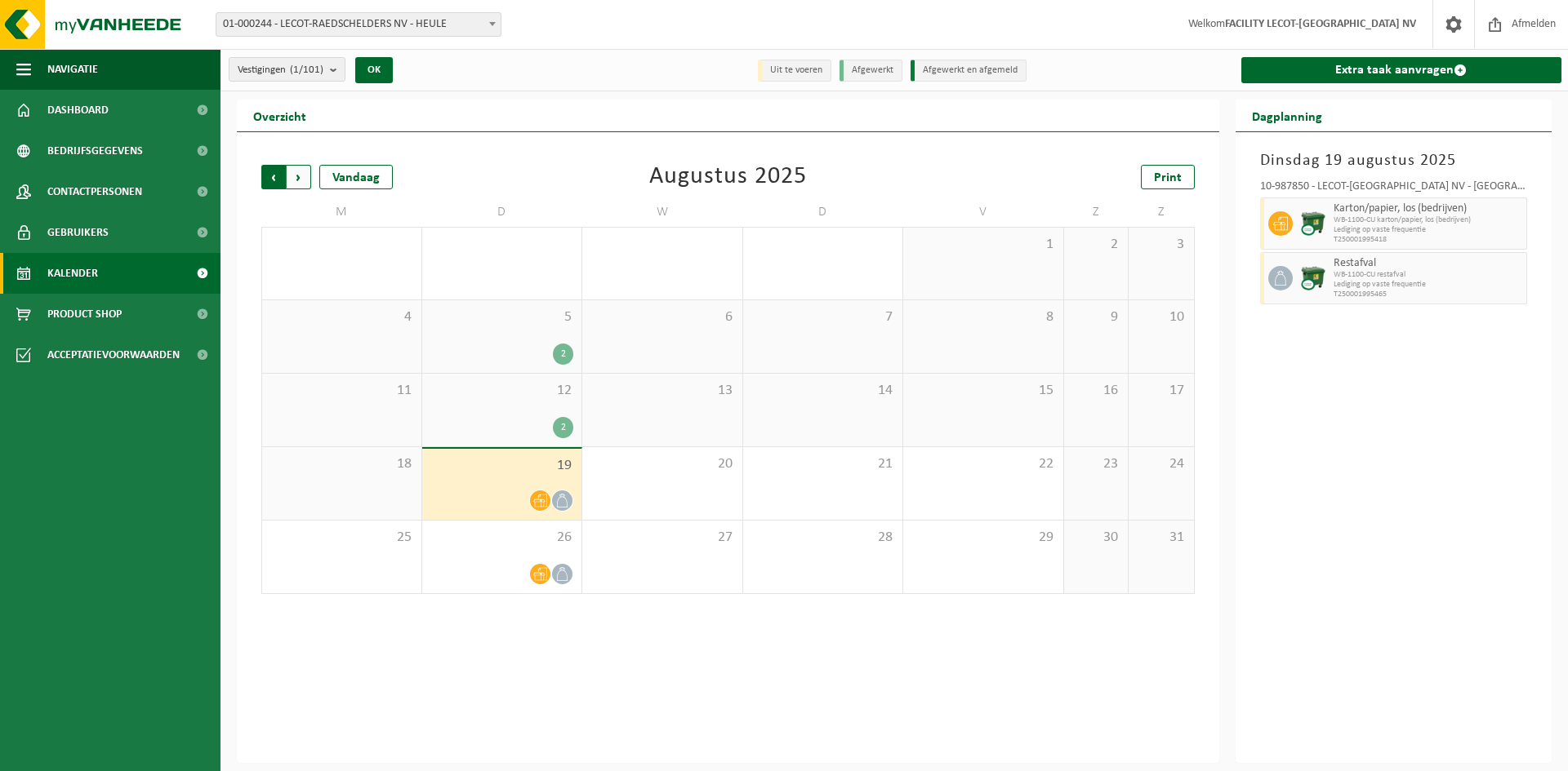
click at [302, 179] on span "Volgende" at bounding box center [299, 177] width 24 height 24
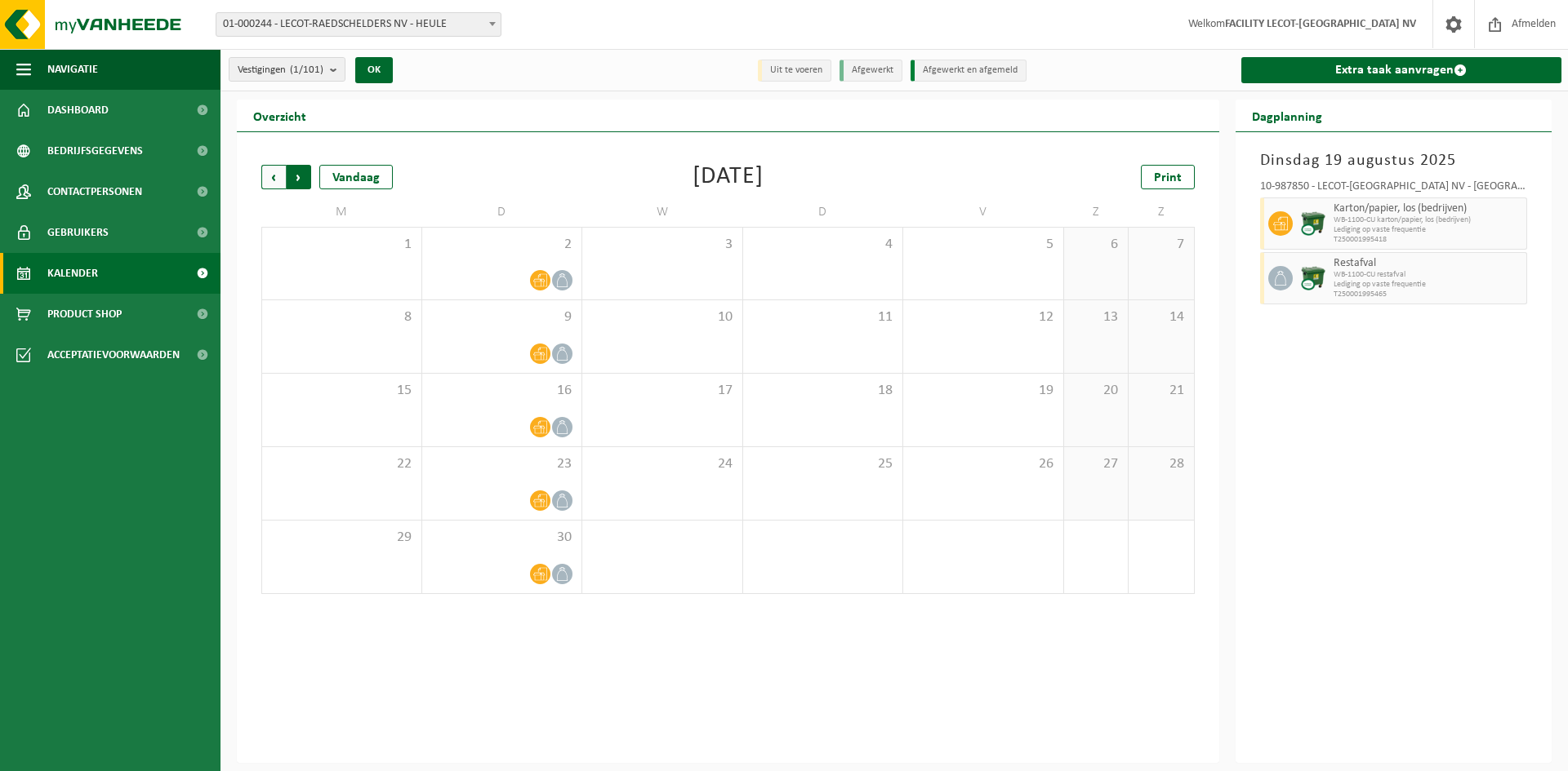
click at [282, 171] on span "Vorige" at bounding box center [273, 177] width 24 height 24
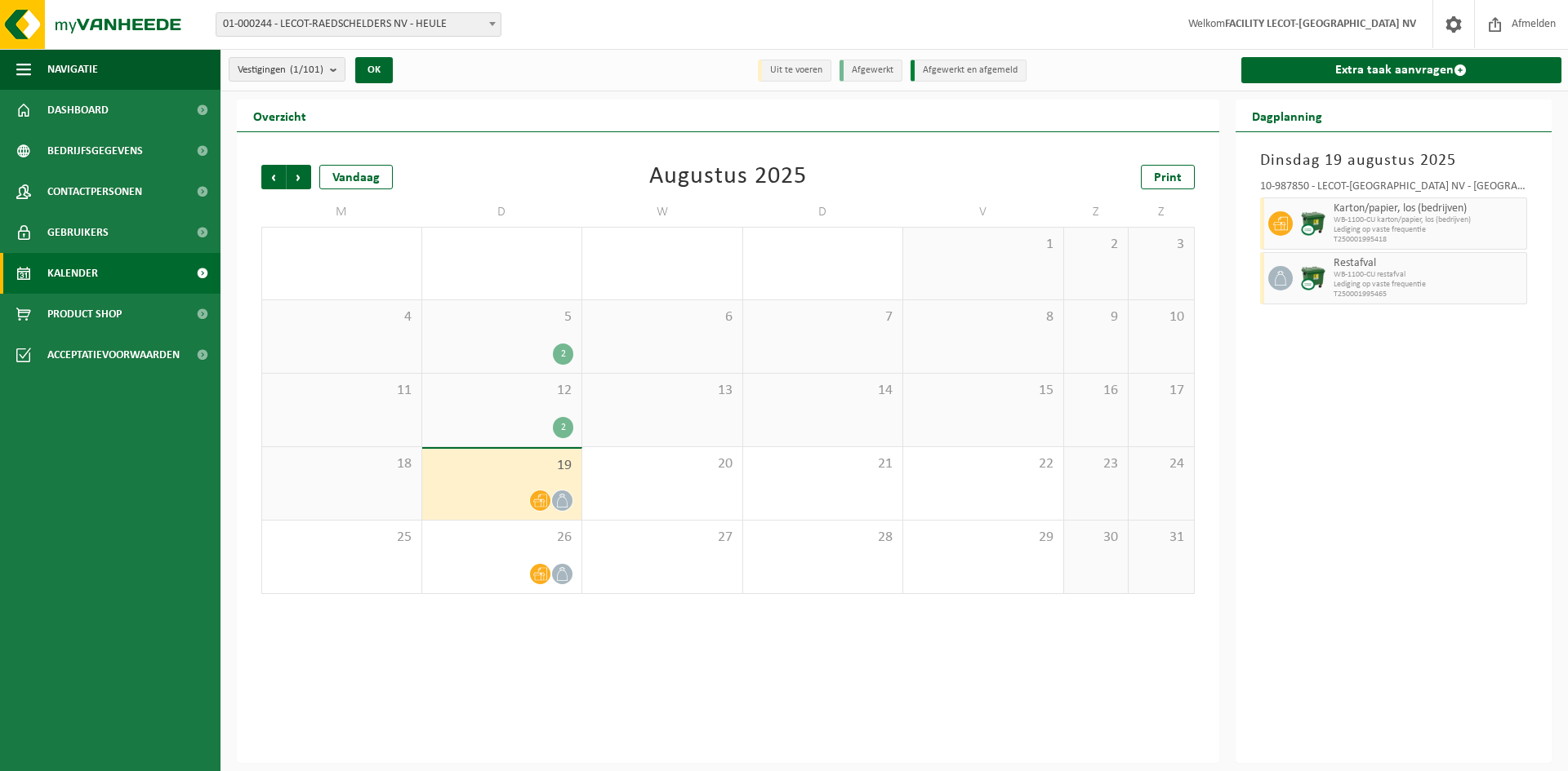
click at [537, 501] on icon at bounding box center [540, 501] width 14 height 13
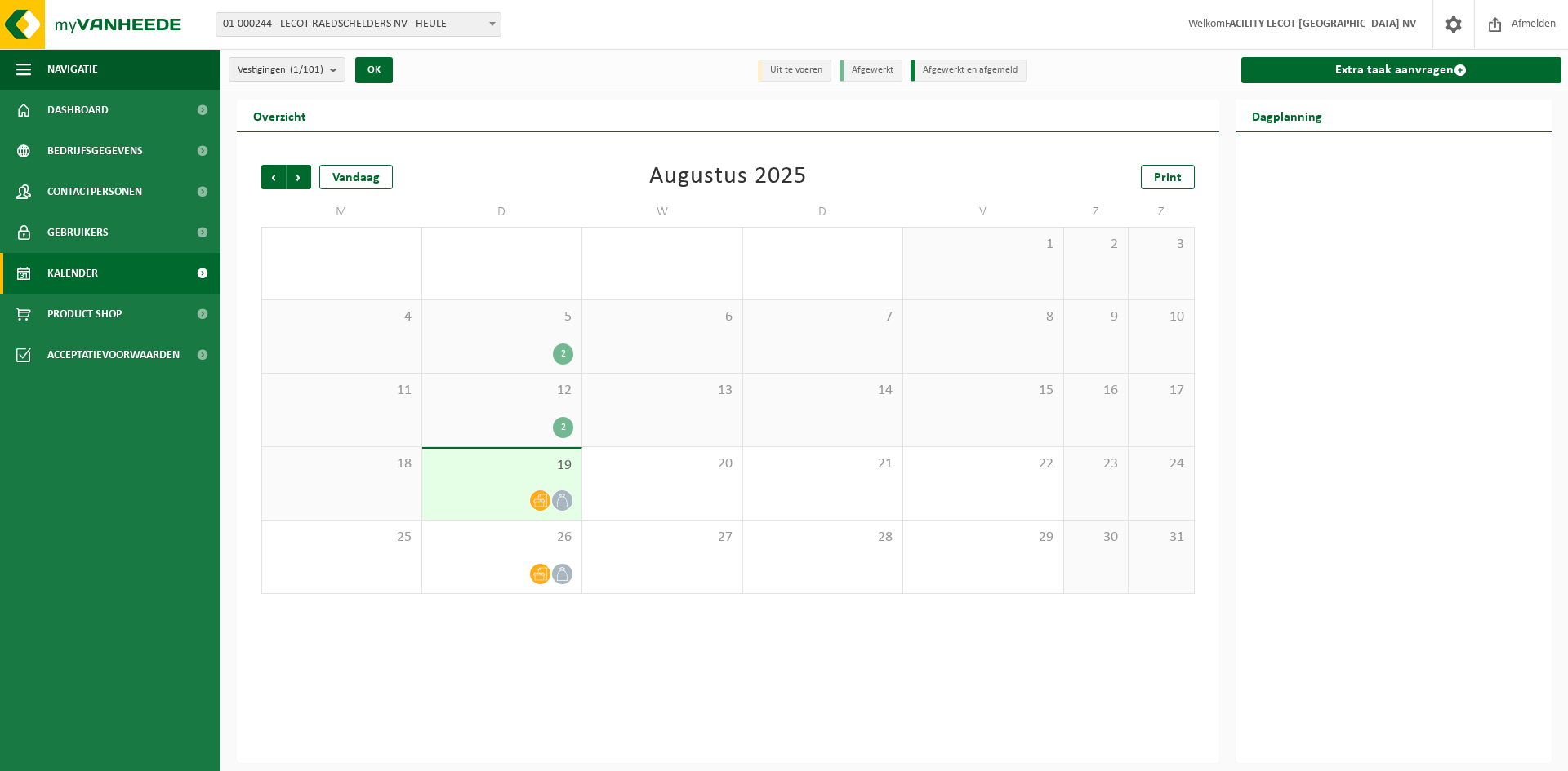
click at [537, 500] on icon at bounding box center [540, 501] width 14 height 14
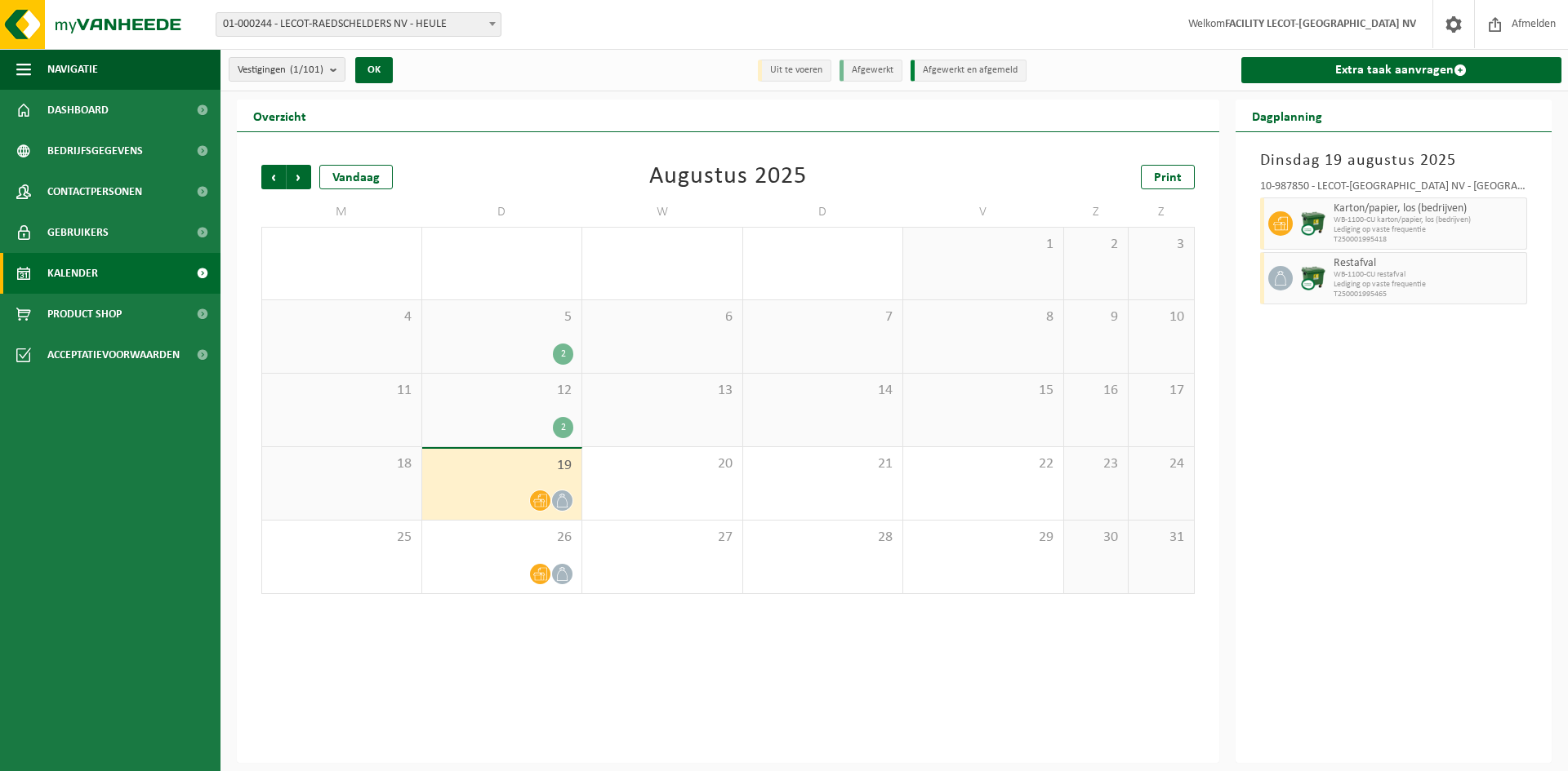
click at [1370, 220] on span "WB-1100-CU karton/papier, los (bedrijven)" at bounding box center [1428, 221] width 190 height 10
click at [1287, 223] on icon at bounding box center [1280, 224] width 15 height 14
click at [1273, 272] on icon at bounding box center [1280, 278] width 15 height 15
click at [1311, 277] on img at bounding box center [1312, 278] width 24 height 24
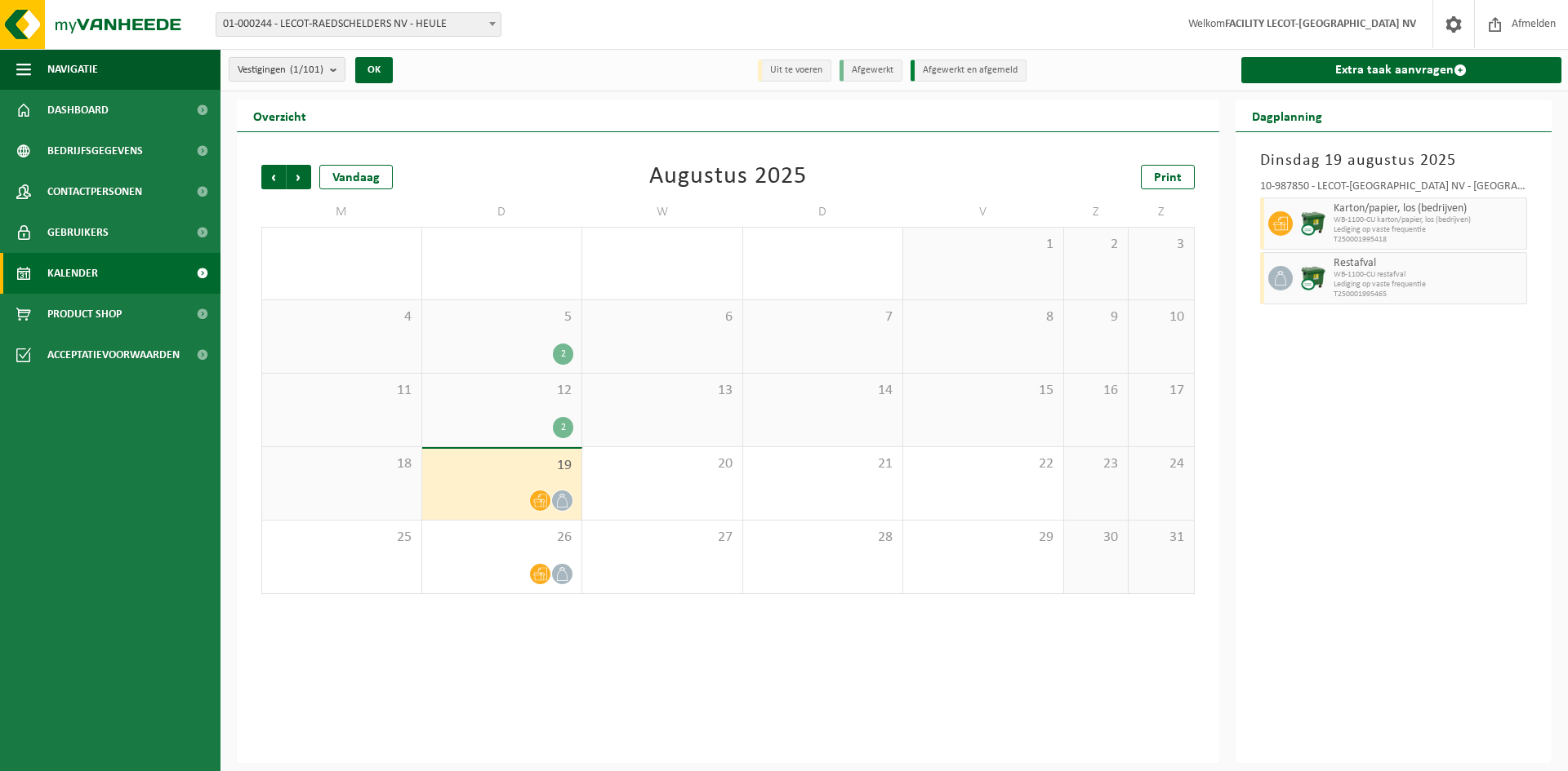
click at [1392, 270] on span "WB-1100-CU restafval" at bounding box center [1428, 275] width 190 height 10
click at [554, 496] on span at bounding box center [562, 501] width 20 height 20
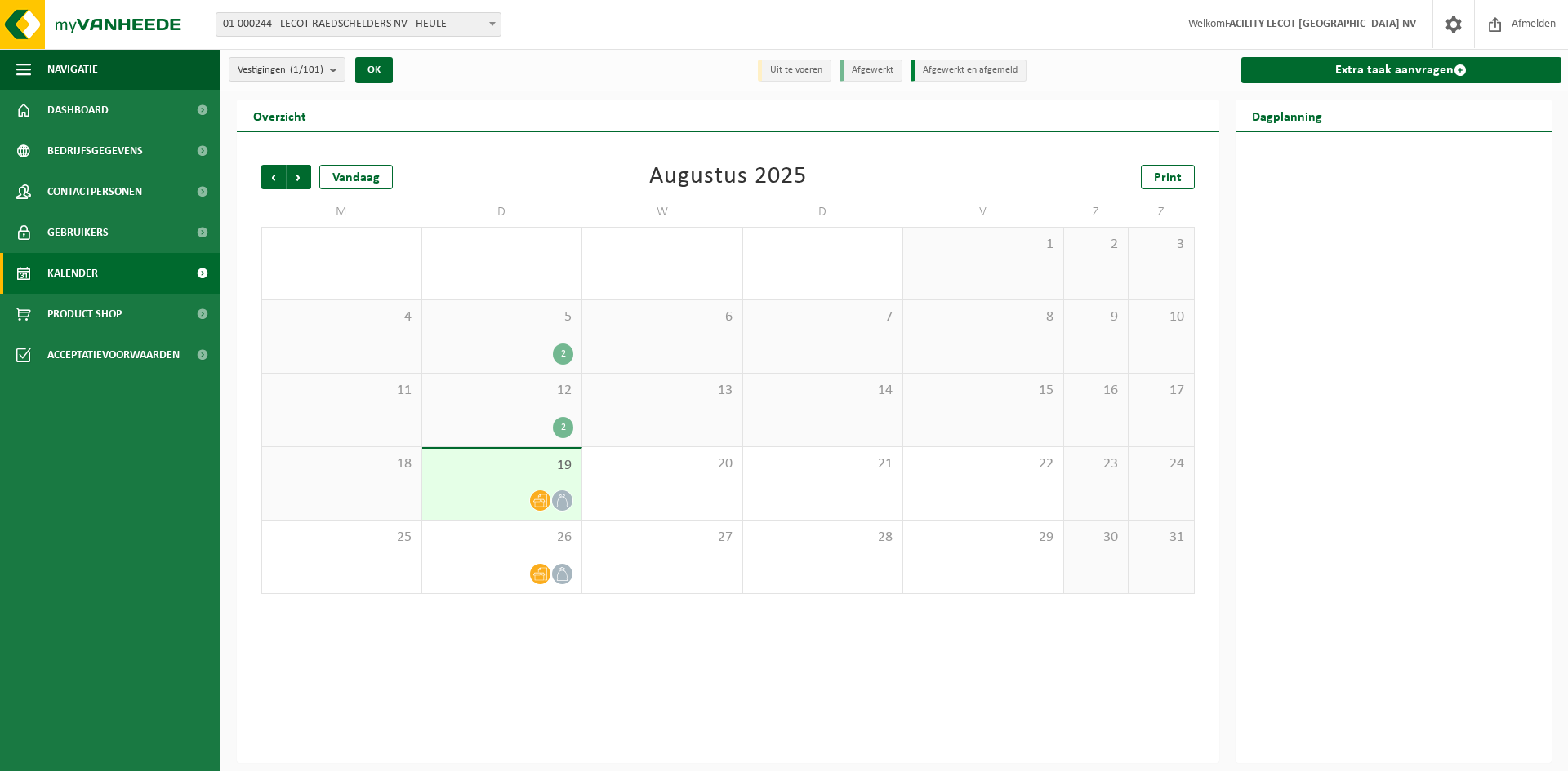
click at [539, 498] on icon at bounding box center [540, 501] width 14 height 14
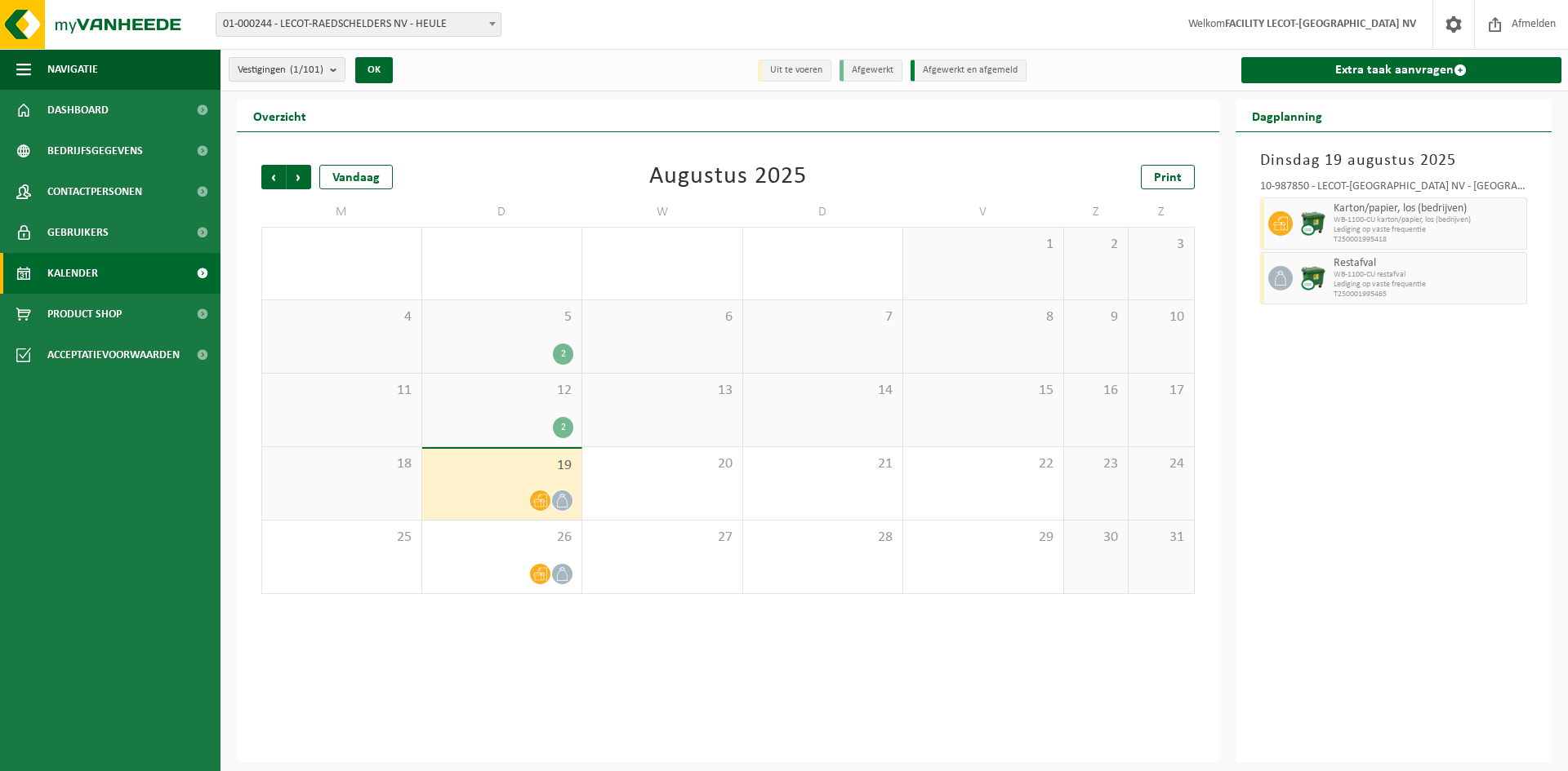
click at [805, 74] on li "Uit te voeren" at bounding box center [795, 70] width 74 height 22
click at [888, 74] on li "Afgewerkt" at bounding box center [871, 70] width 63 height 22
click at [959, 64] on li "Afgewerkt en afgemeld" at bounding box center [968, 70] width 116 height 22
click at [384, 66] on button "OK" at bounding box center [374, 70] width 38 height 26
click at [616, 613] on div "Vorige Volgende Vandaag Augustus 2025 Print M D W D V Z Z 28 29 2 30 31 1 2 3 4…" at bounding box center [728, 447] width 982 height 631
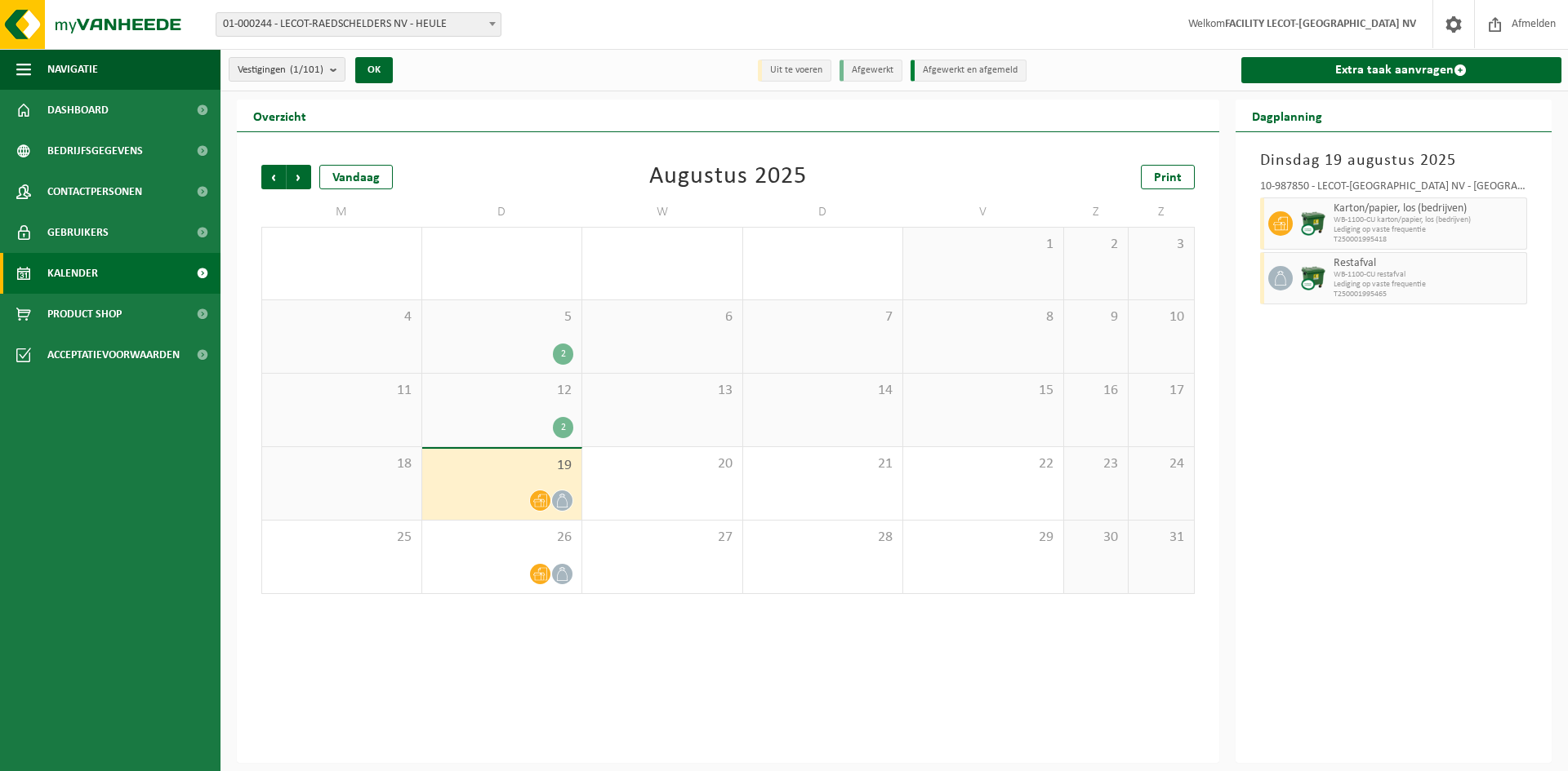
click at [543, 495] on icon at bounding box center [540, 501] width 14 height 14
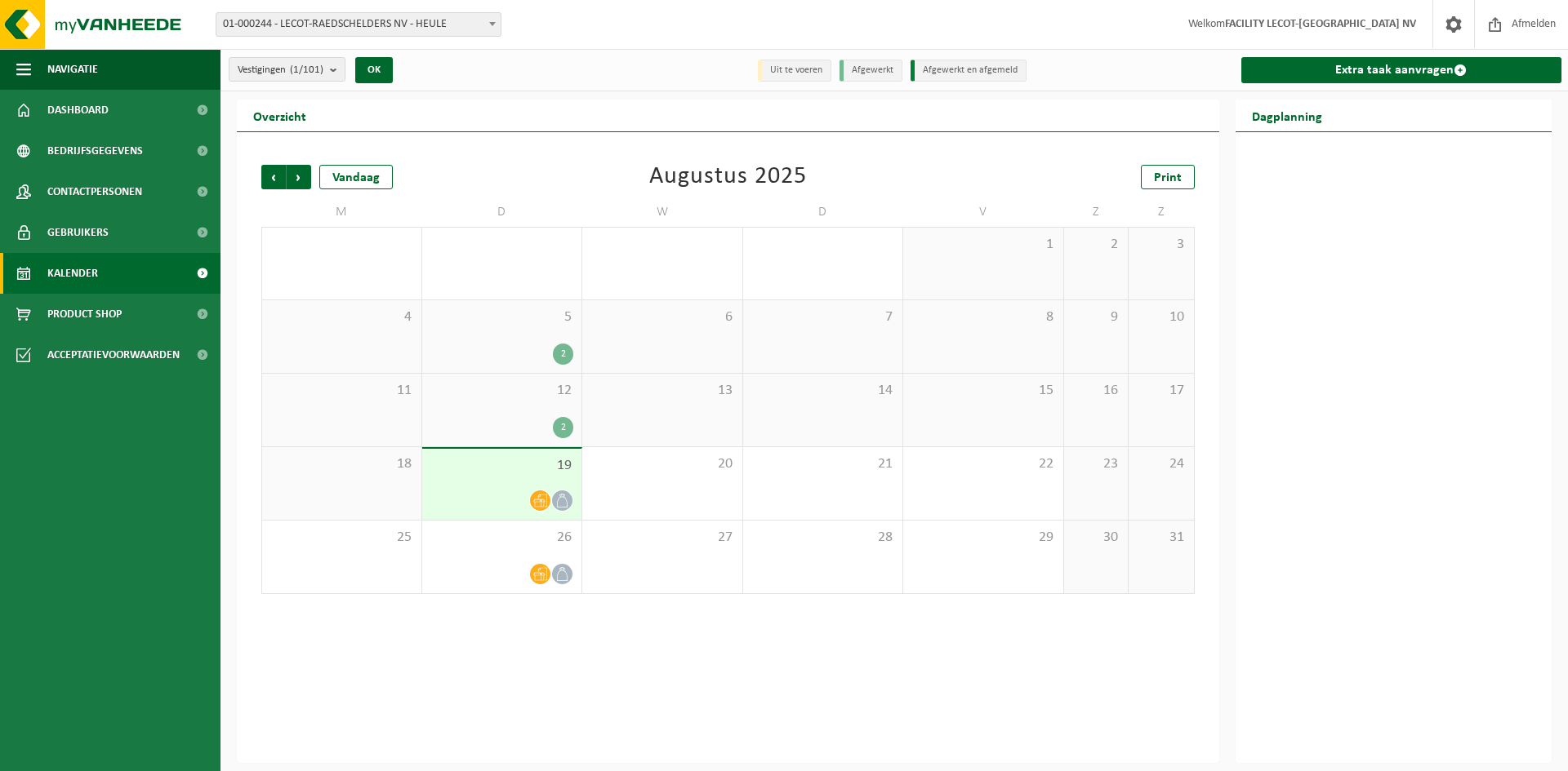
click at [572, 497] on span at bounding box center [562, 501] width 20 height 20
click at [559, 499] on icon at bounding box center [562, 501] width 14 height 14
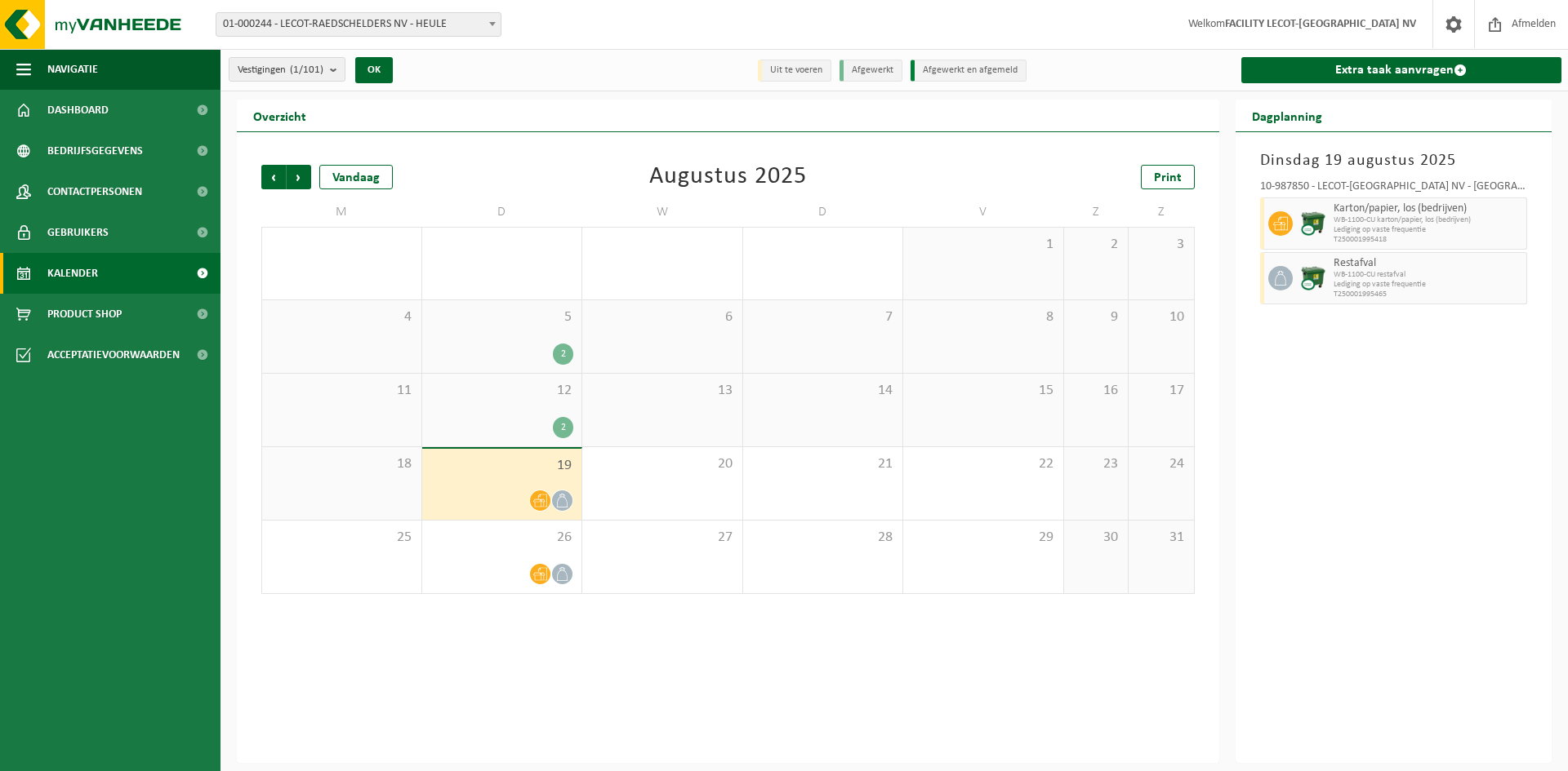
click at [1378, 281] on span "Lediging op vaste frequentie" at bounding box center [1428, 285] width 190 height 10
click at [331, 74] on button "Vestigingen (1/101)" at bounding box center [287, 69] width 117 height 24
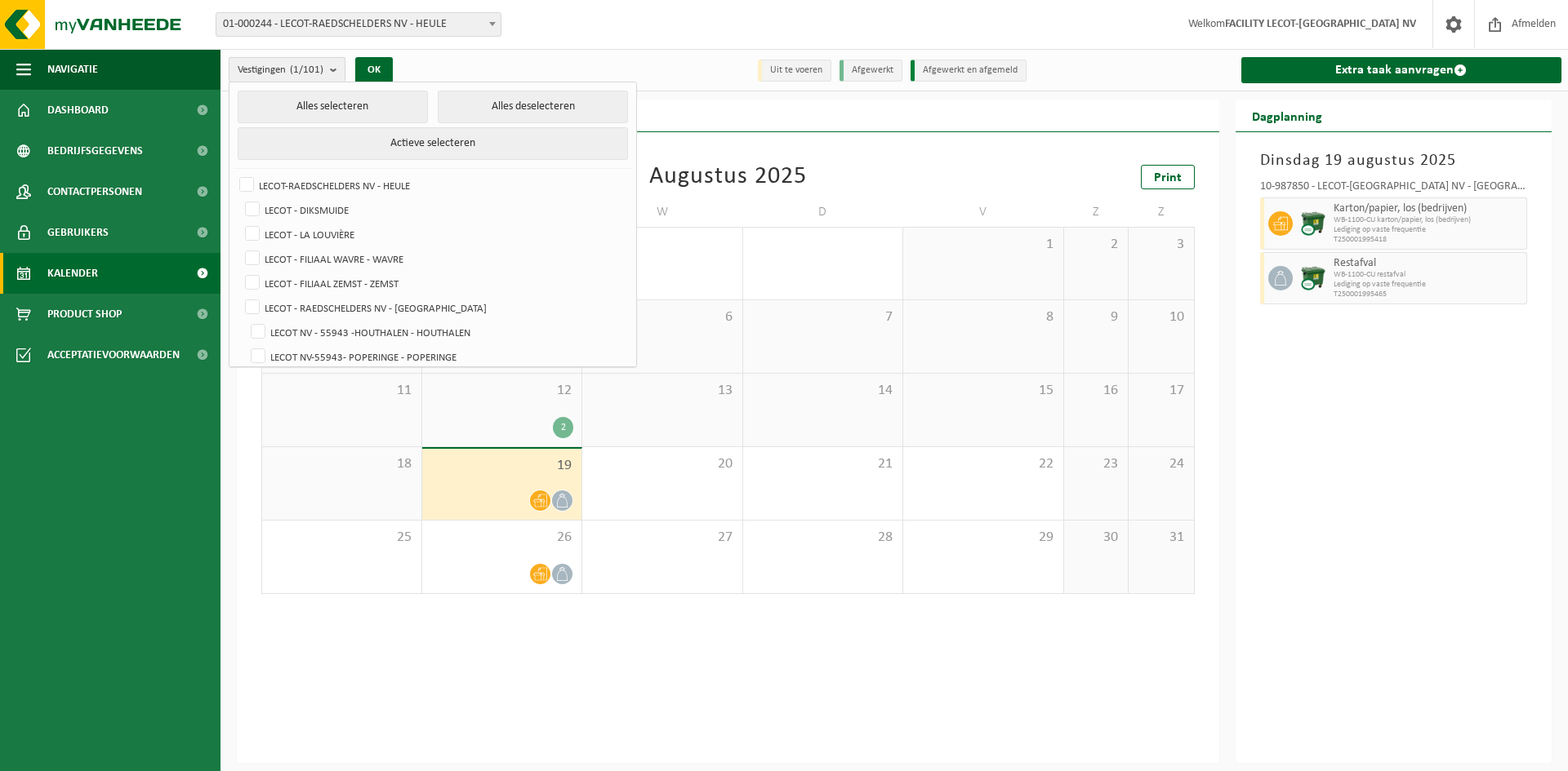
click at [333, 63] on b "submit" at bounding box center [337, 70] width 15 height 23
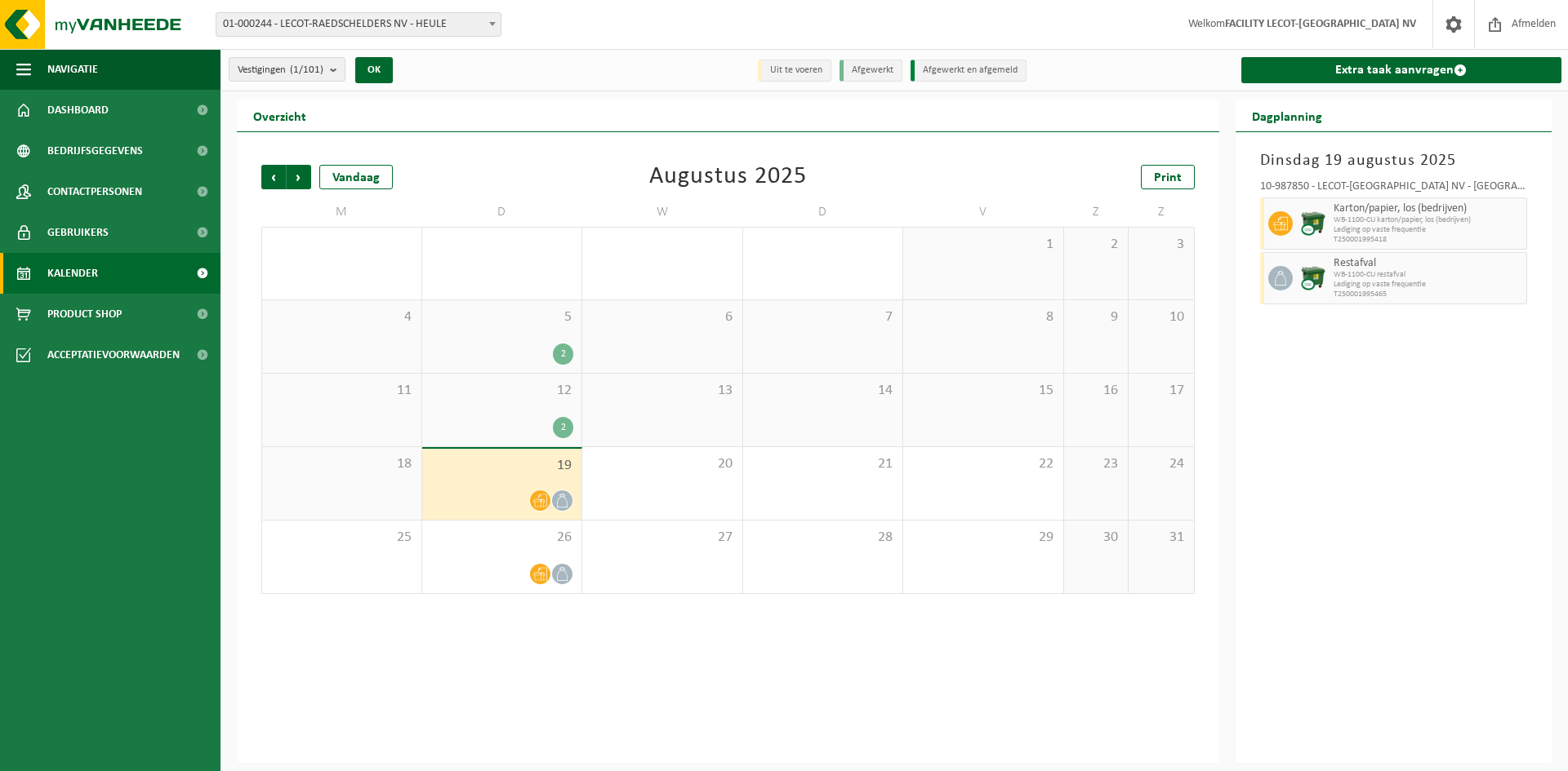
click at [519, 471] on span "19" at bounding box center [502, 466] width 144 height 18
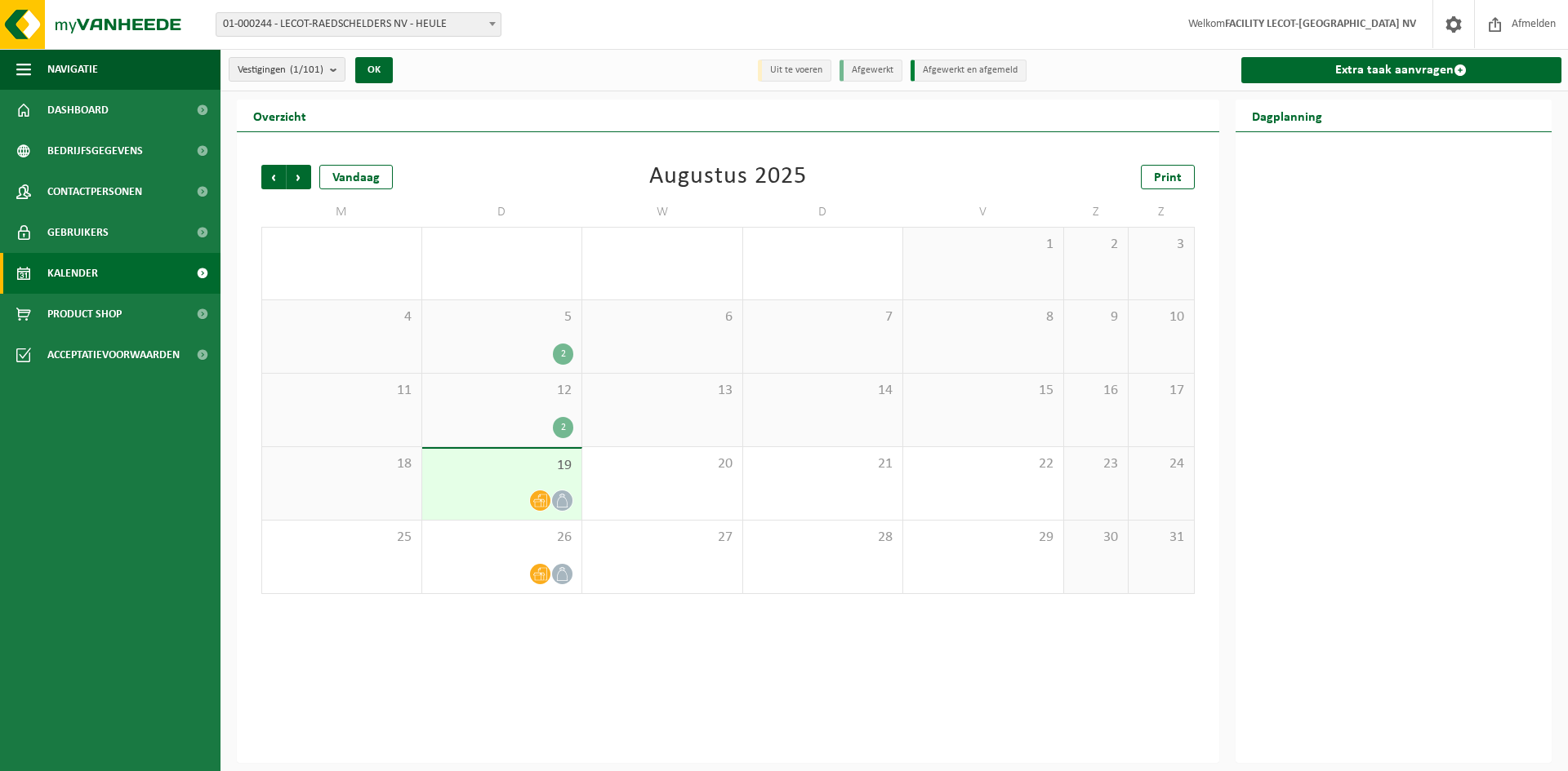
click at [536, 461] on span "19" at bounding box center [502, 466] width 144 height 18
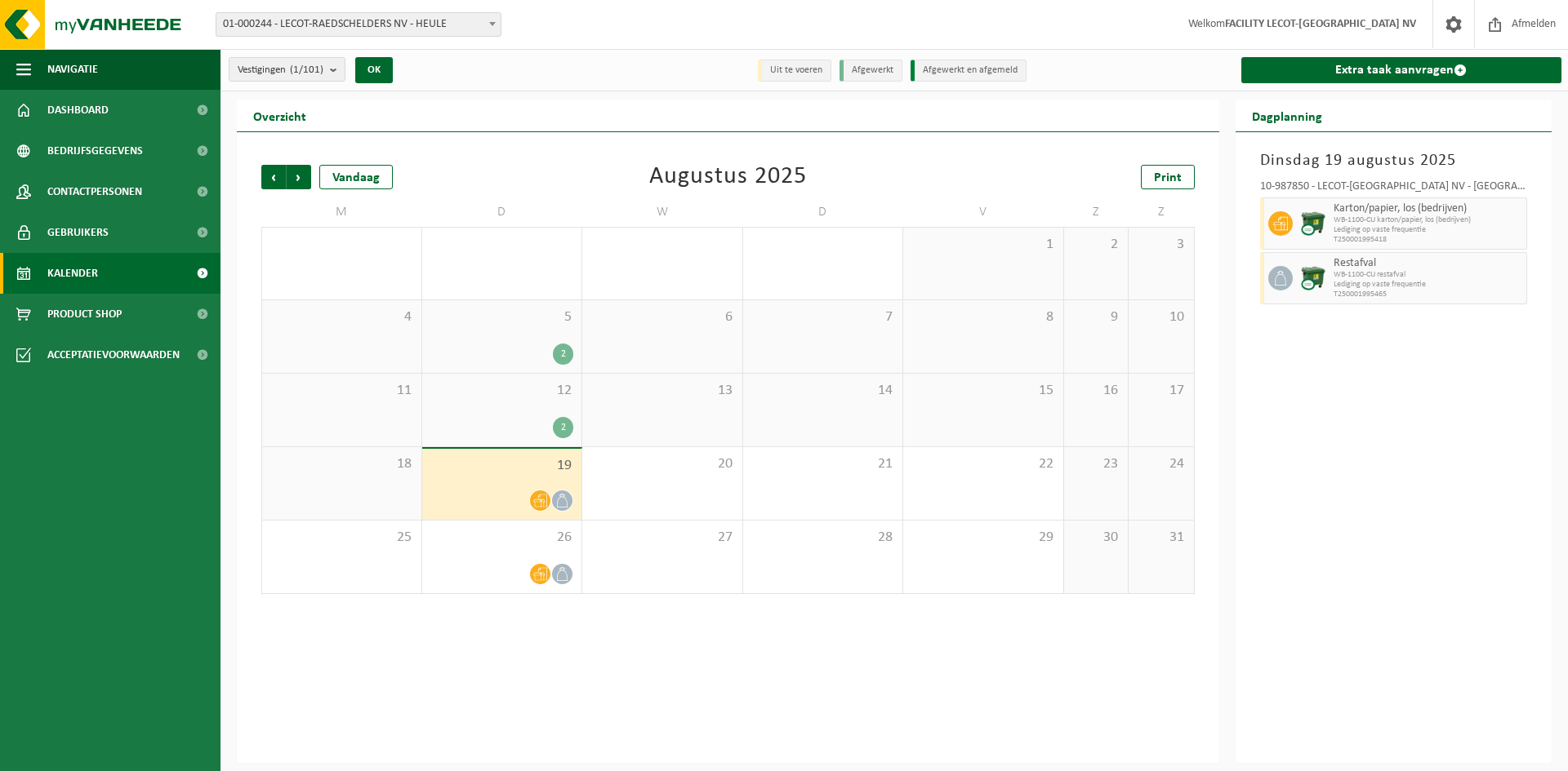
click at [527, 391] on span "12" at bounding box center [502, 391] width 144 height 18
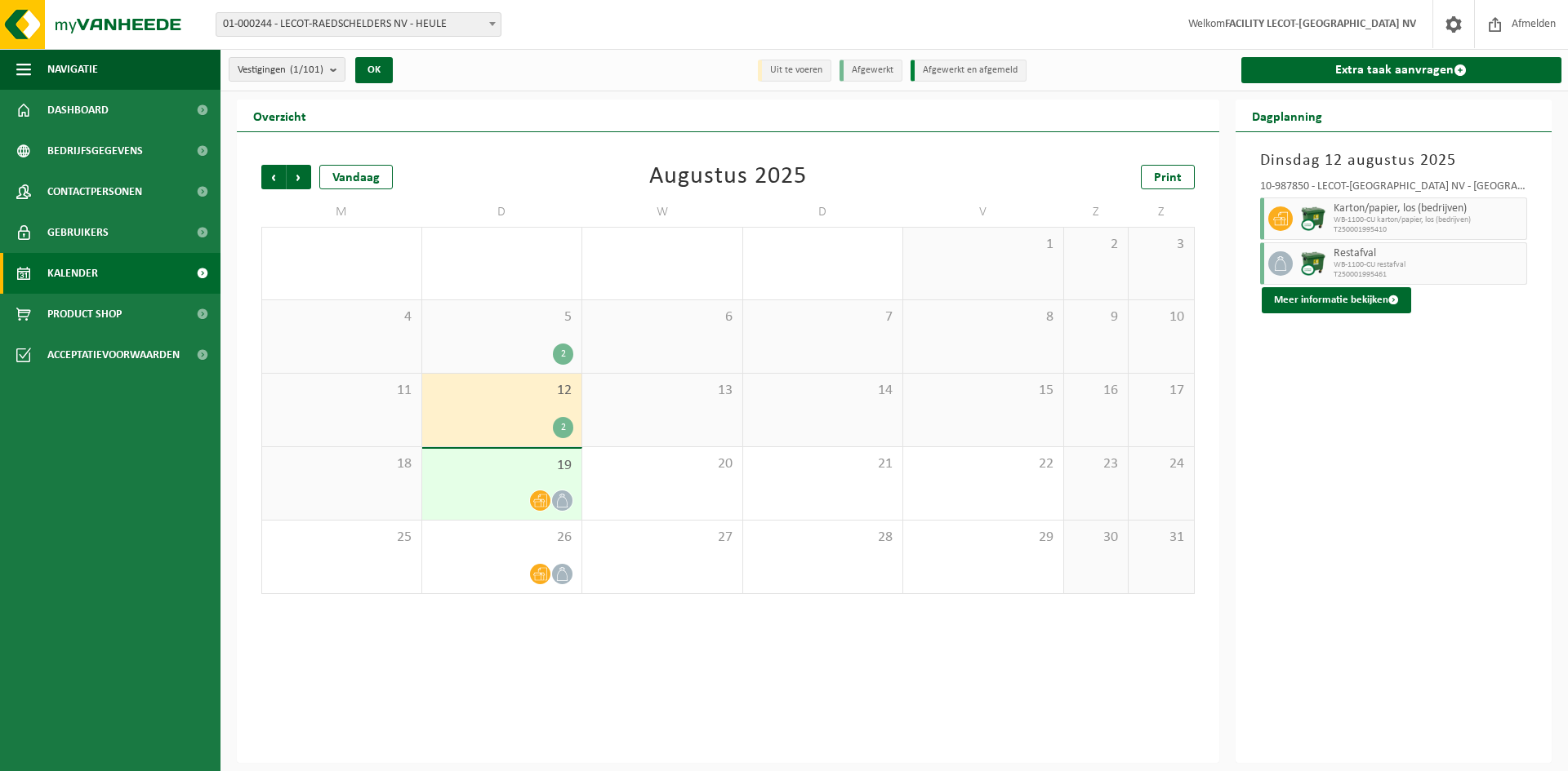
click at [561, 432] on div "2" at bounding box center [562, 428] width 20 height 21
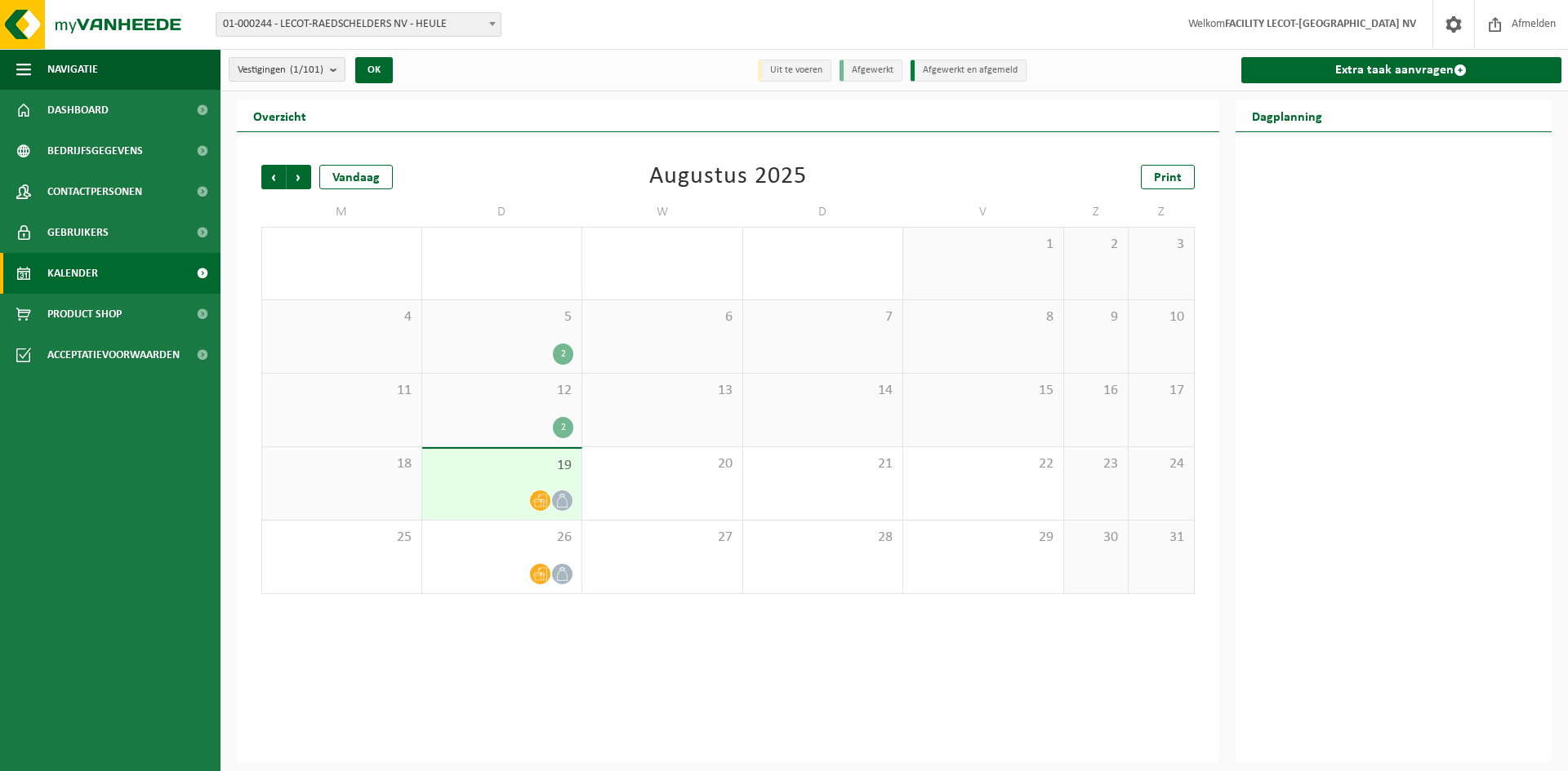
click at [462, 382] on span "12" at bounding box center [502, 391] width 144 height 18
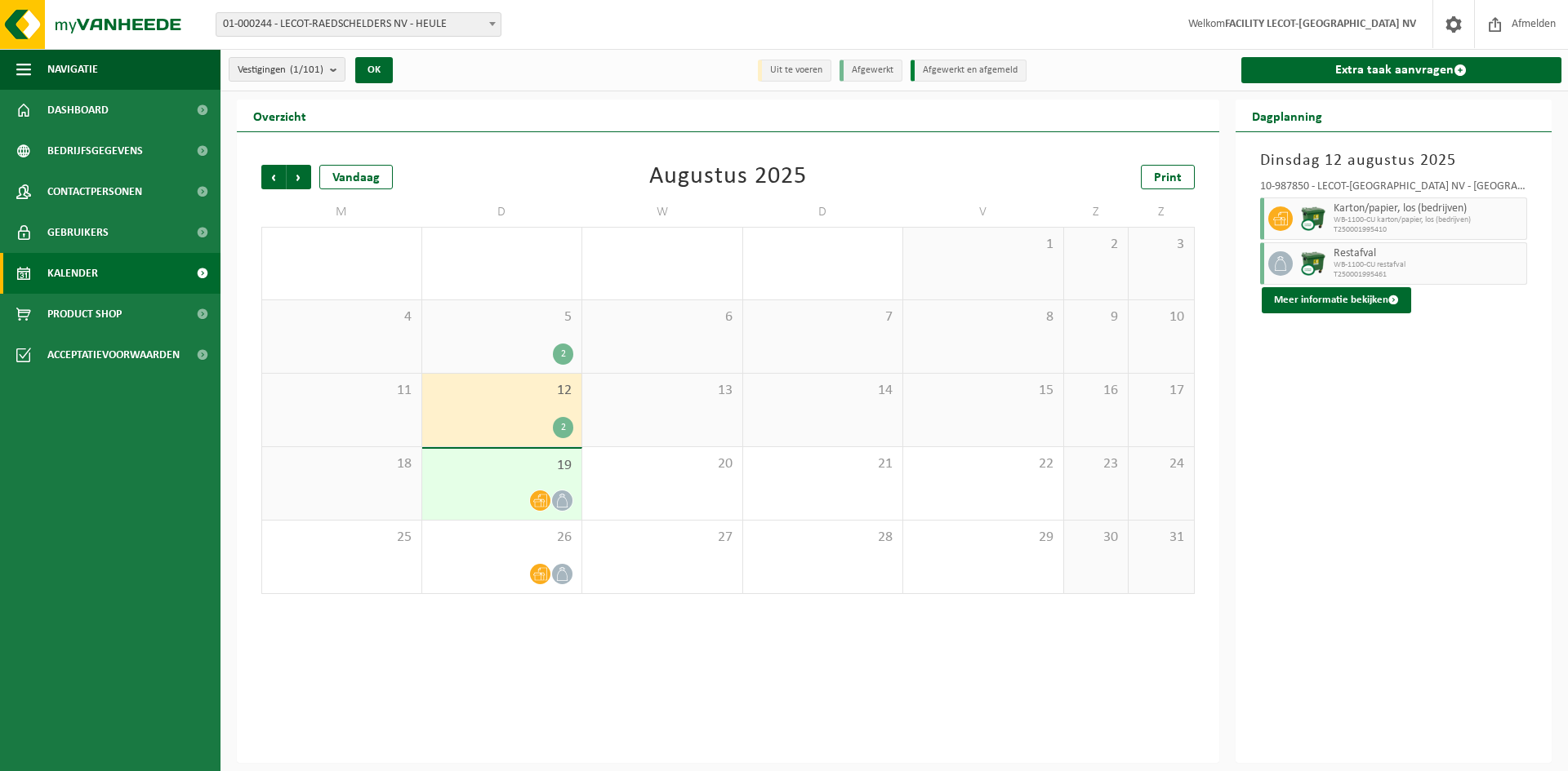
click at [114, 471] on ul "Navigatie Afmelden Dashboard Bedrijfsgegevens Contactpersonen Gebruikers Kalend…" at bounding box center [110, 409] width 221 height 722
